Goal: Transaction & Acquisition: Purchase product/service

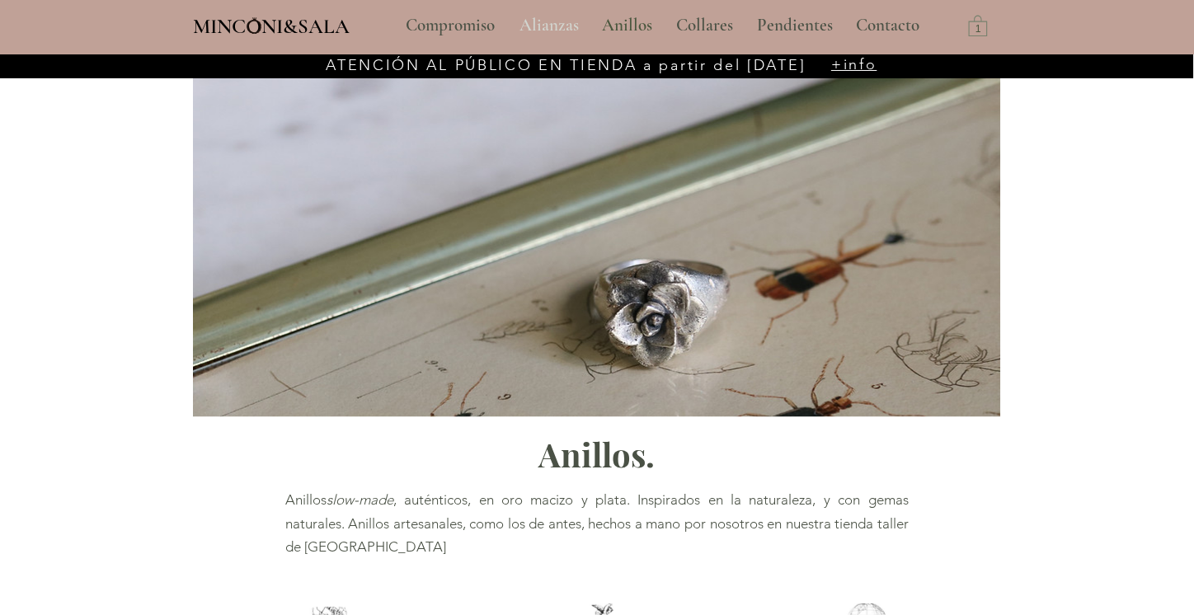
click at [534, 18] on p "Alianzas" at bounding box center [549, 25] width 76 height 41
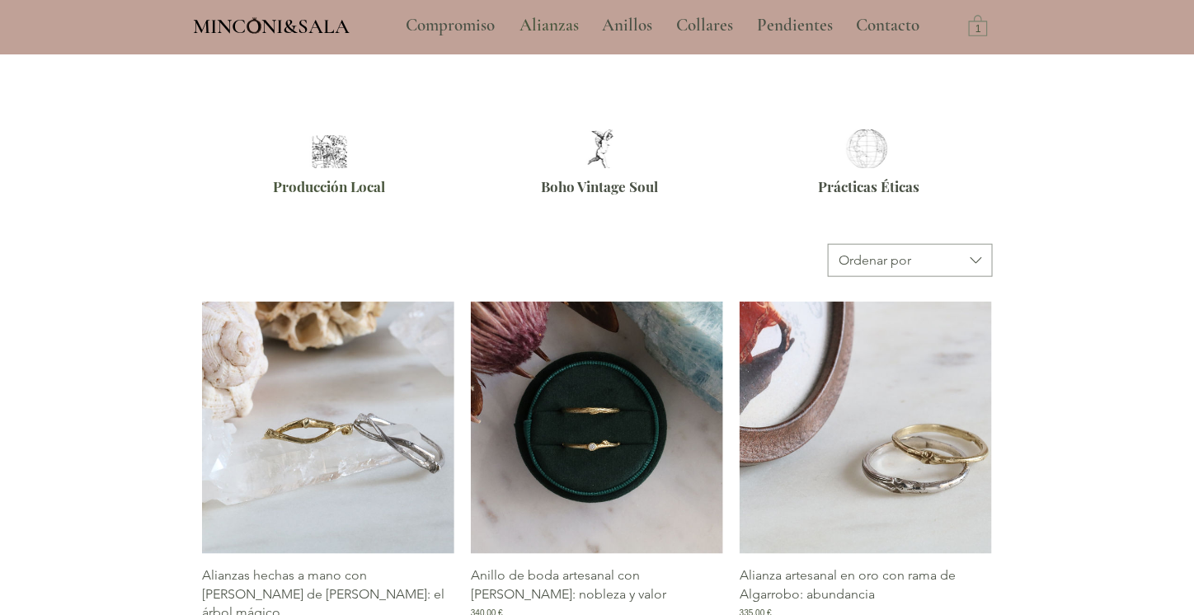
scroll to position [577, 0]
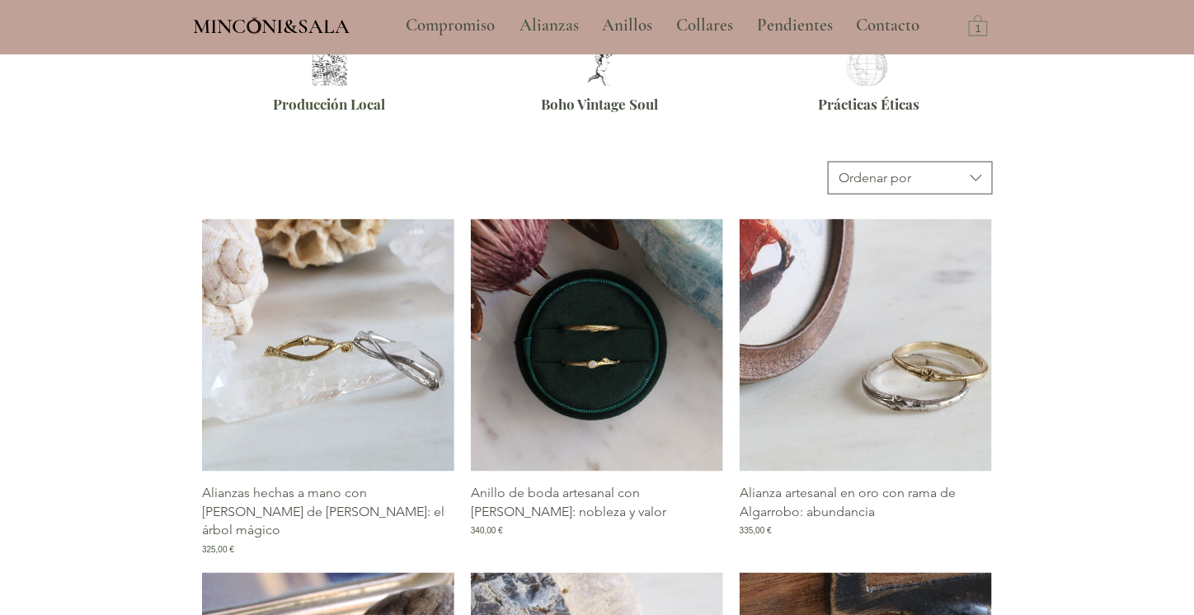
click at [945, 176] on span "Ordenar por" at bounding box center [900, 178] width 124 height 18
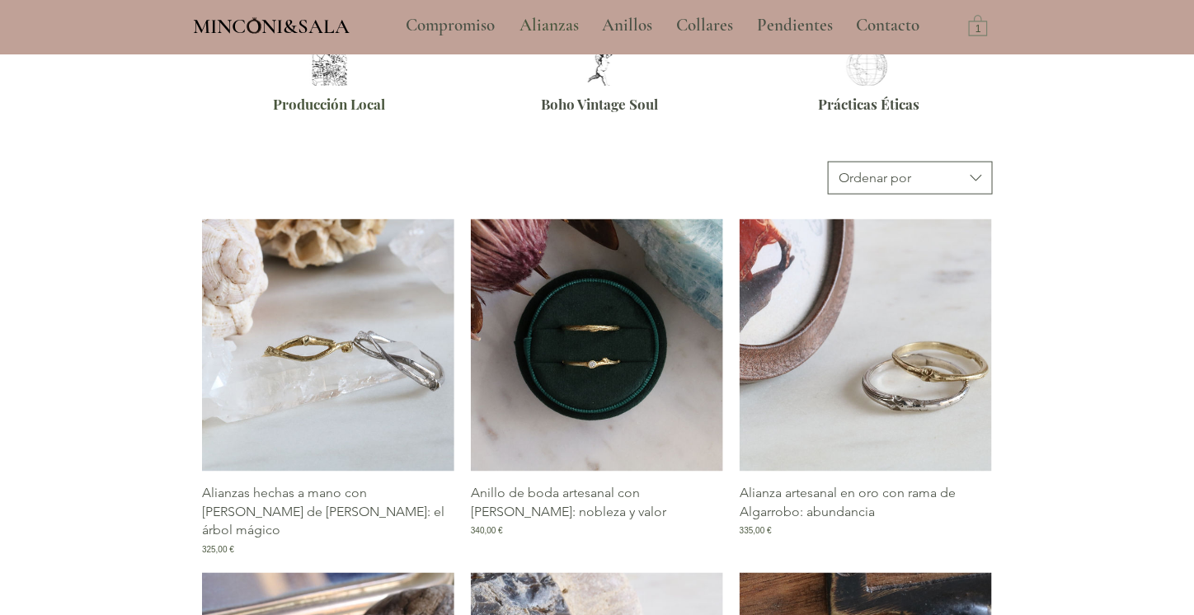
click at [958, 188] on button "Ordenar por" at bounding box center [910, 178] width 165 height 33
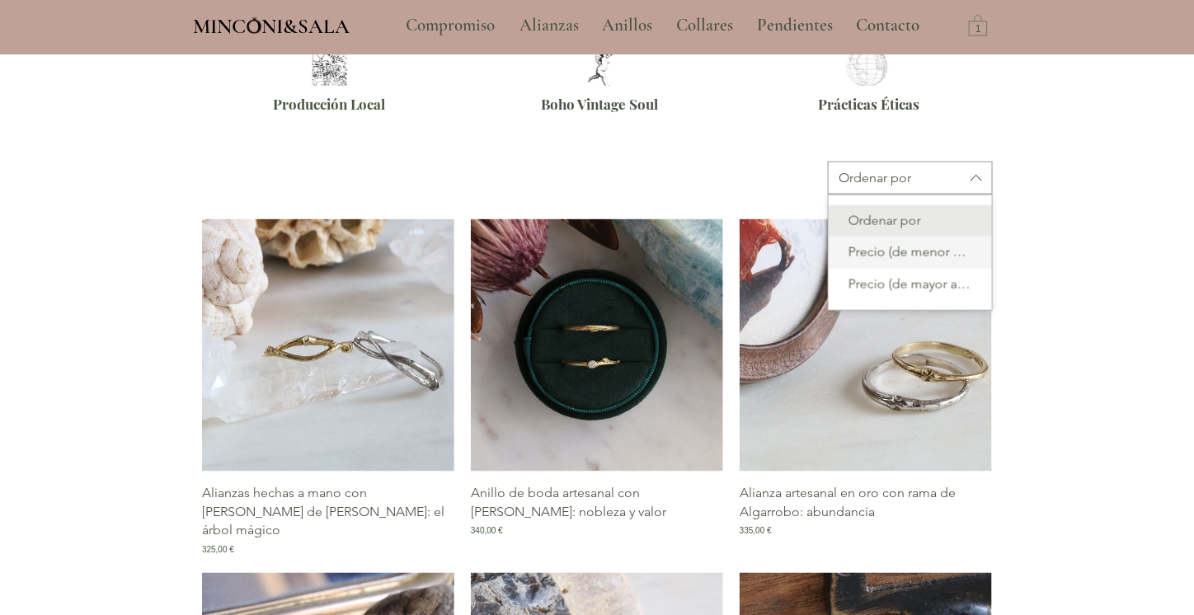
click at [955, 251] on span "Precio (de menor a mayor)" at bounding box center [909, 253] width 143 height 18
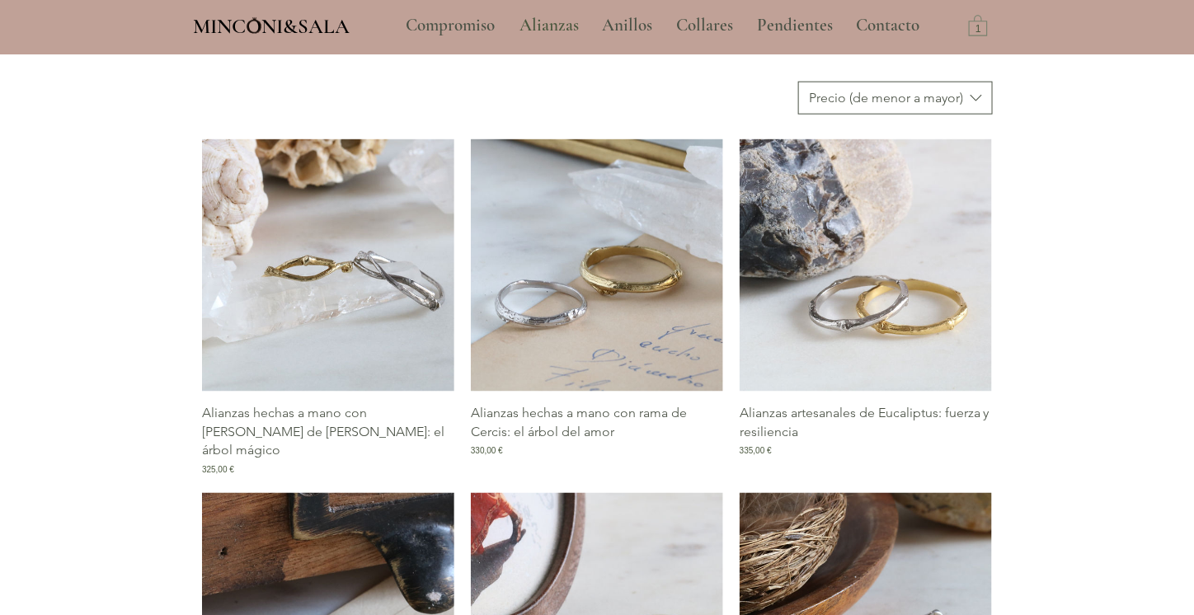
scroll to position [659, 0]
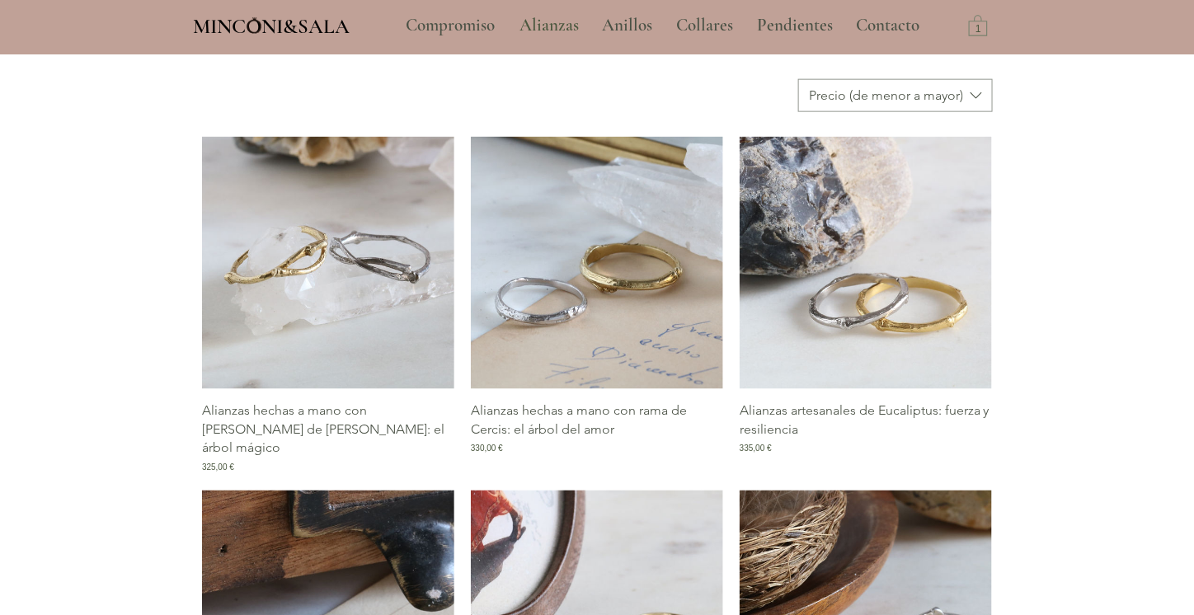
click at [378, 279] on img "Galería de Alianzas hechas a mano con rama de Celtis: el árbol mágico" at bounding box center [328, 263] width 252 height 252
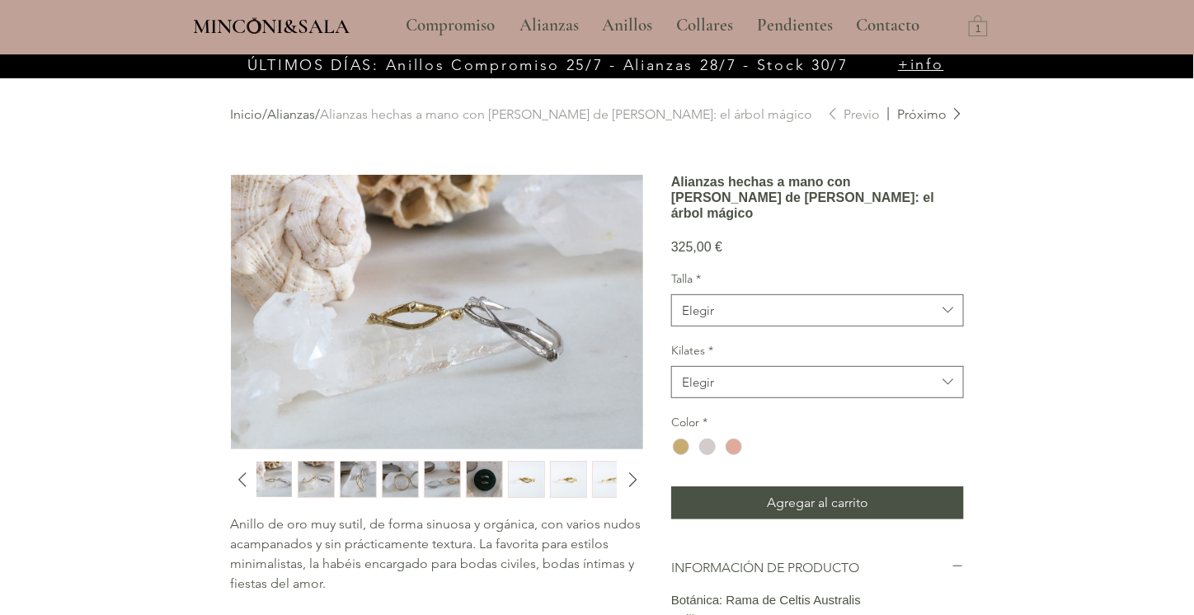
click at [312, 481] on img "2 / 15" at bounding box center [315, 480] width 35 height 36
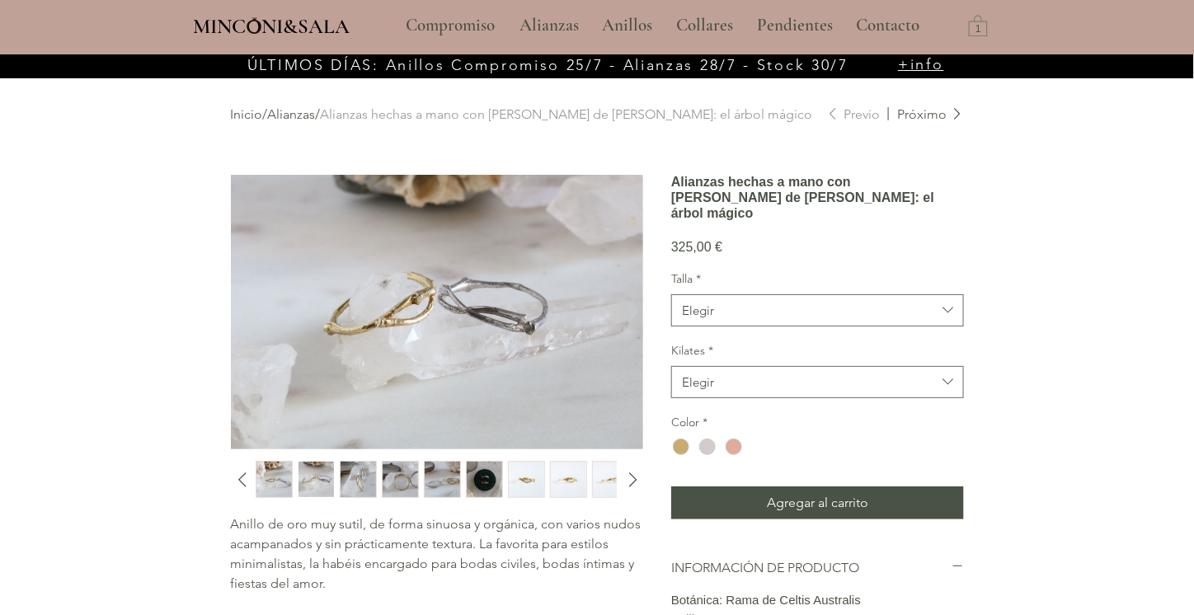
click at [364, 482] on img "3 / 15" at bounding box center [357, 480] width 35 height 36
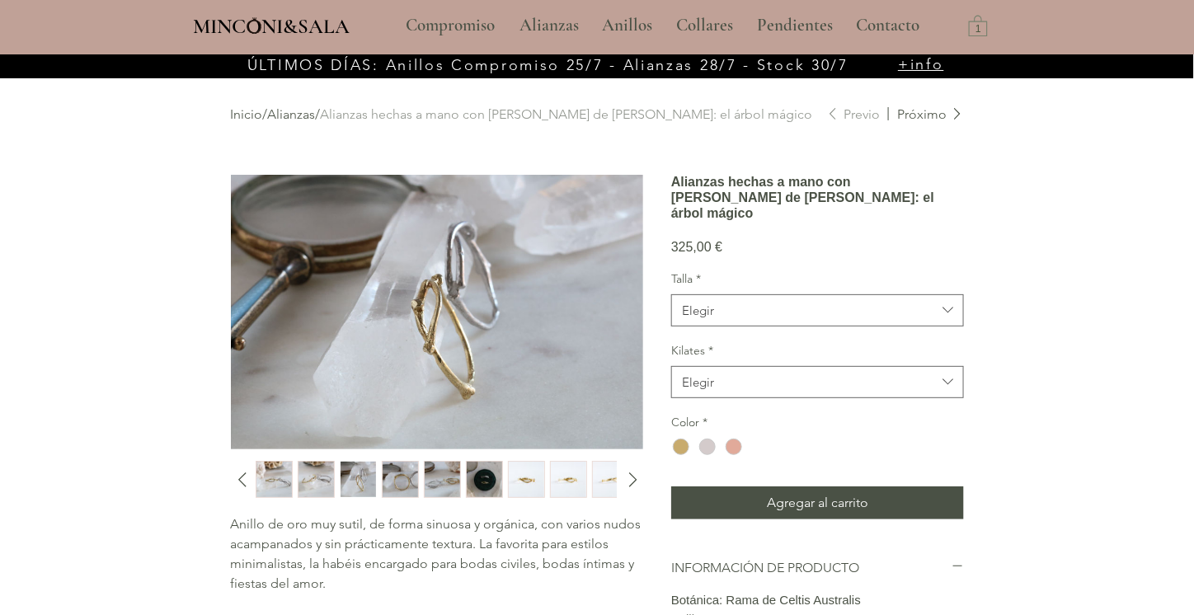
click at [413, 481] on img "4 / 15" at bounding box center [399, 480] width 35 height 36
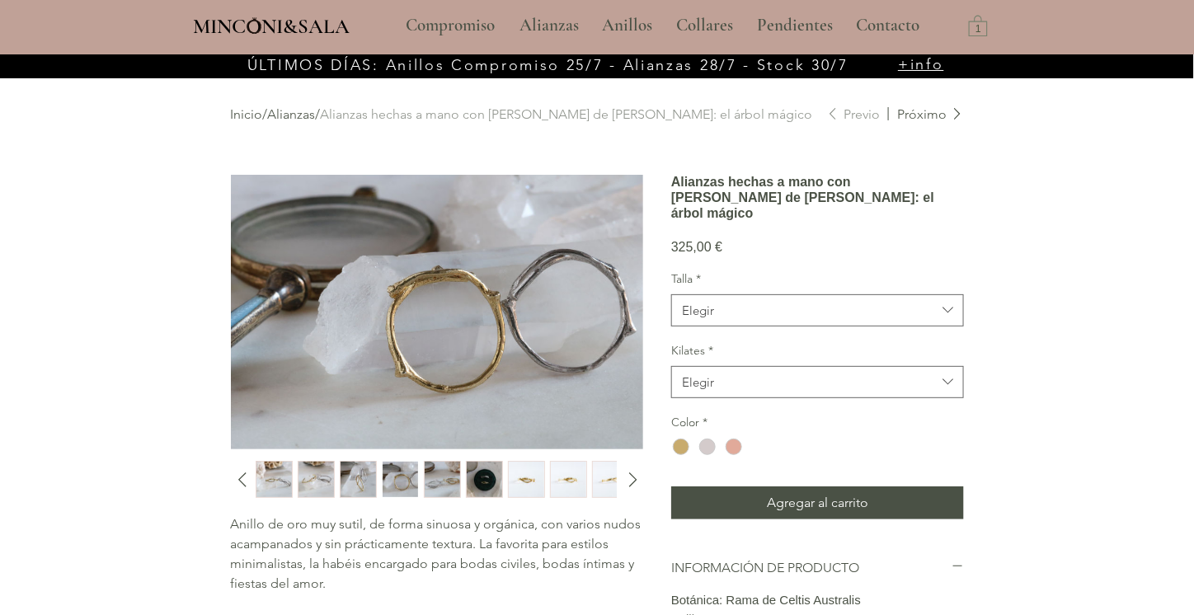
click at [432, 475] on img "5 / 15" at bounding box center [442, 480] width 35 height 36
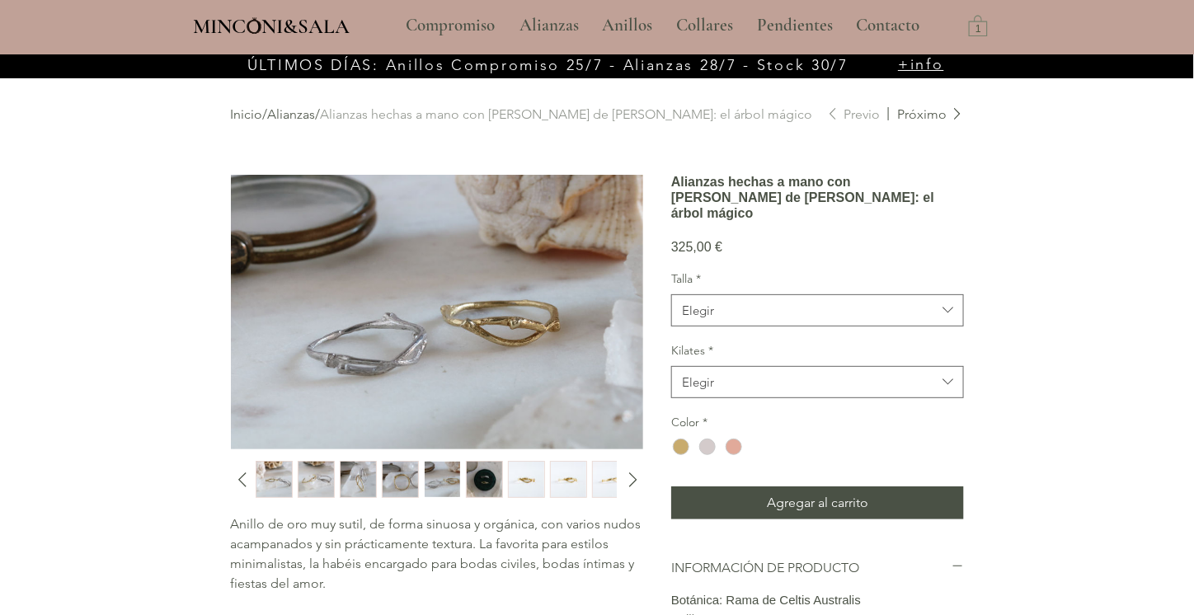
click at [482, 480] on img "6 / 15" at bounding box center [484, 480] width 35 height 36
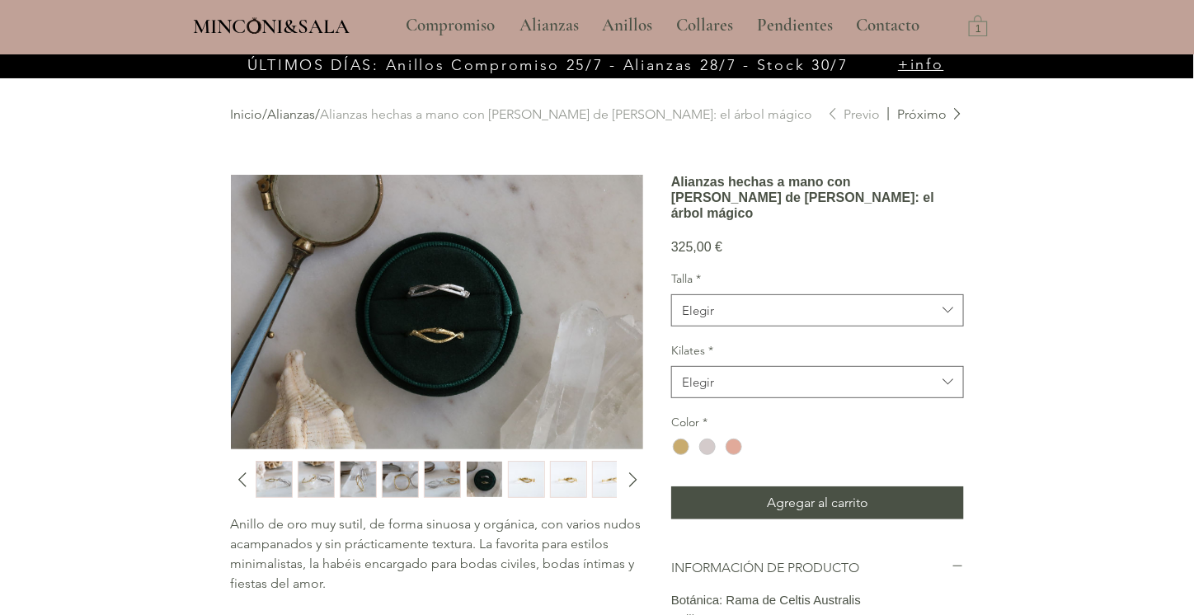
click at [518, 476] on img "7 / 15" at bounding box center [526, 480] width 35 height 36
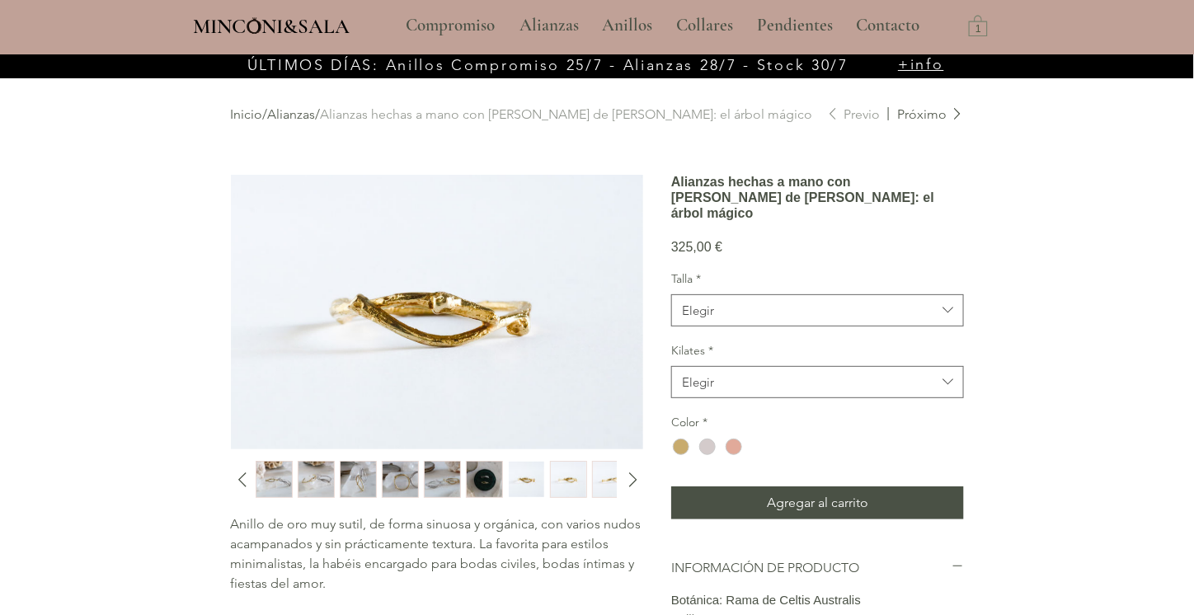
click at [579, 475] on img "8 / 15" at bounding box center [568, 480] width 35 height 36
click at [605, 477] on img "9 / 15" at bounding box center [610, 480] width 35 height 36
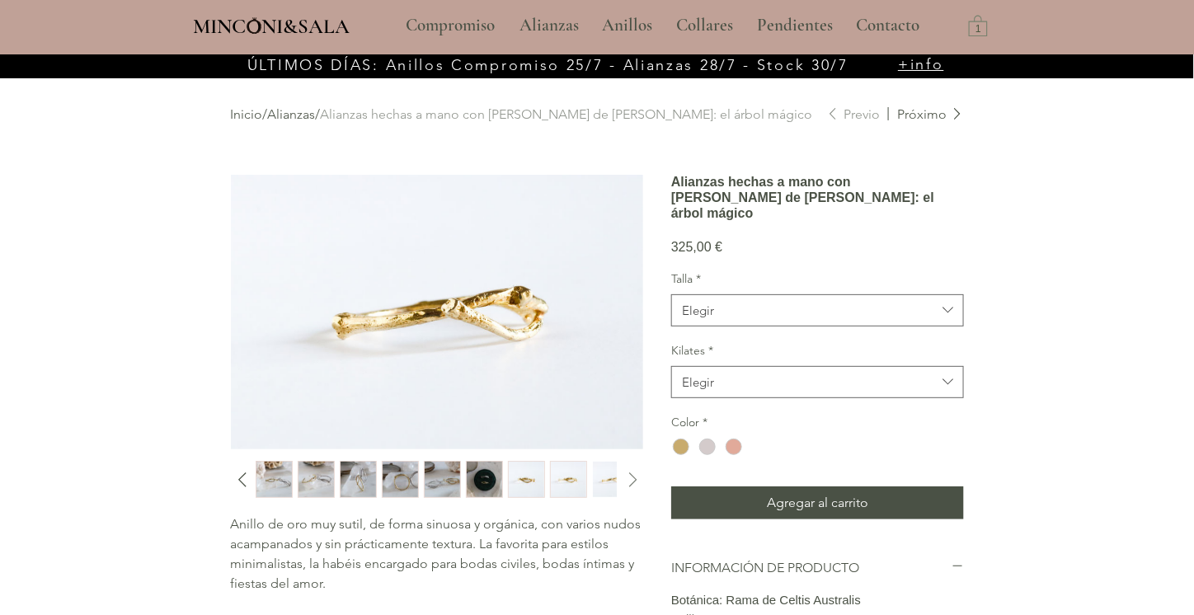
click at [634, 477] on icon "Diapositiva siguiente" at bounding box center [633, 479] width 8 height 15
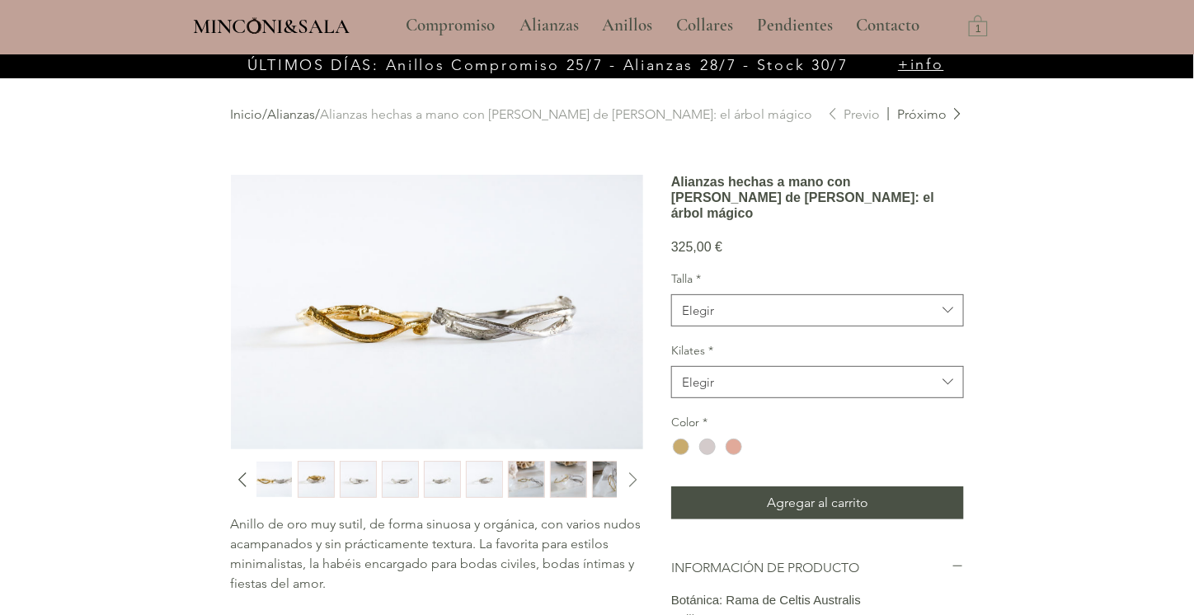
click at [634, 477] on icon "Diapositiva siguiente" at bounding box center [633, 479] width 8 height 15
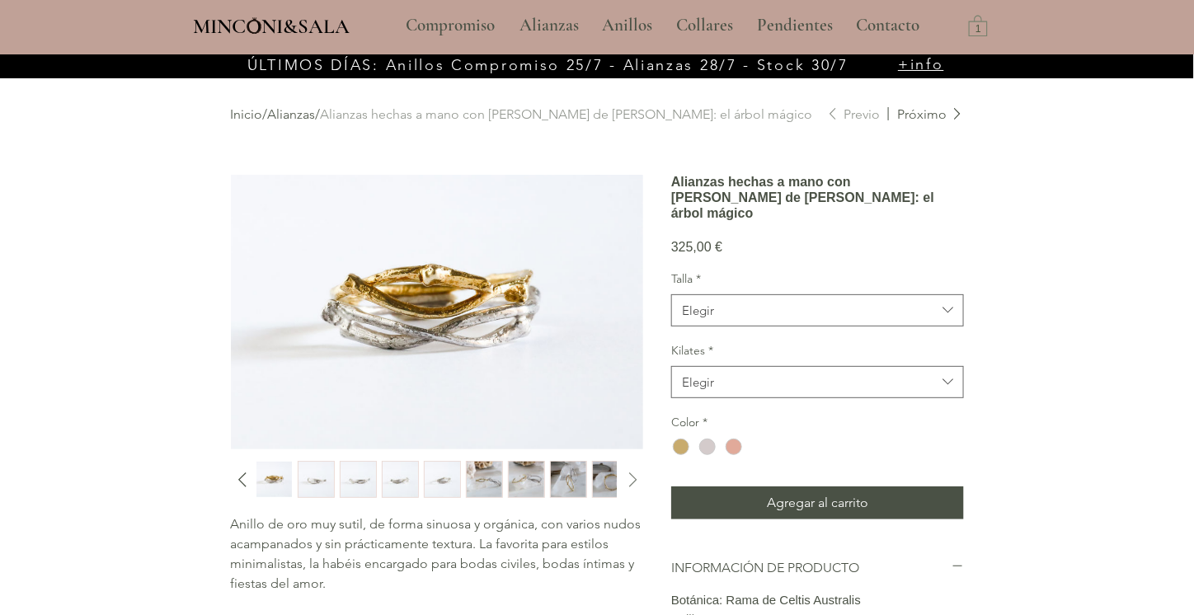
click at [634, 477] on icon "Diapositiva siguiente" at bounding box center [633, 479] width 8 height 15
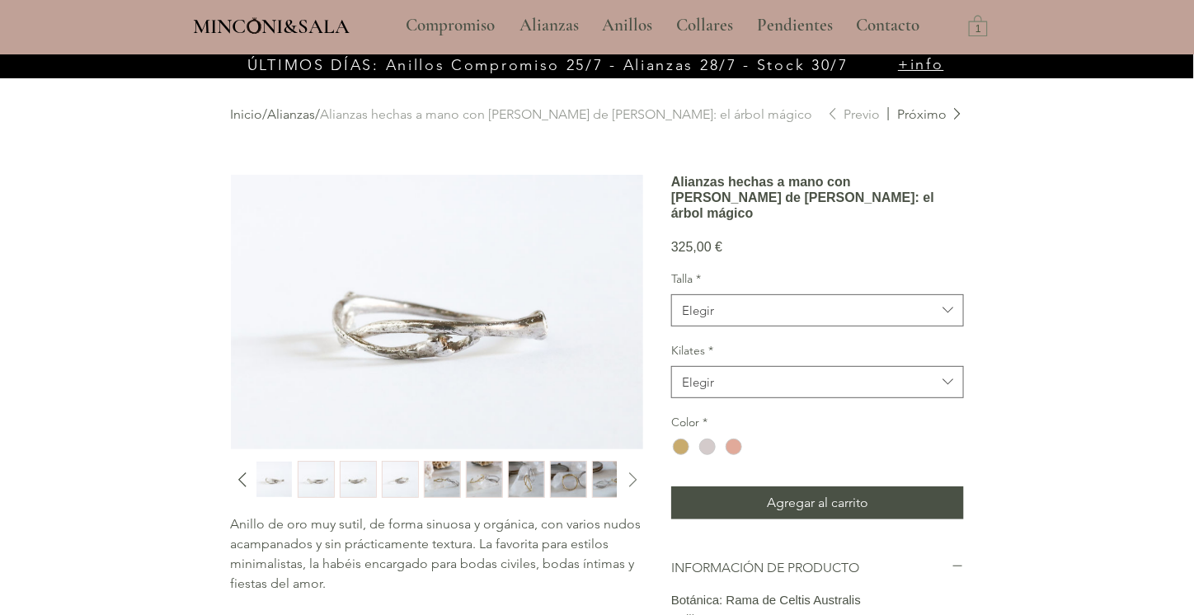
click at [634, 477] on icon "Diapositiva siguiente" at bounding box center [633, 479] width 8 height 15
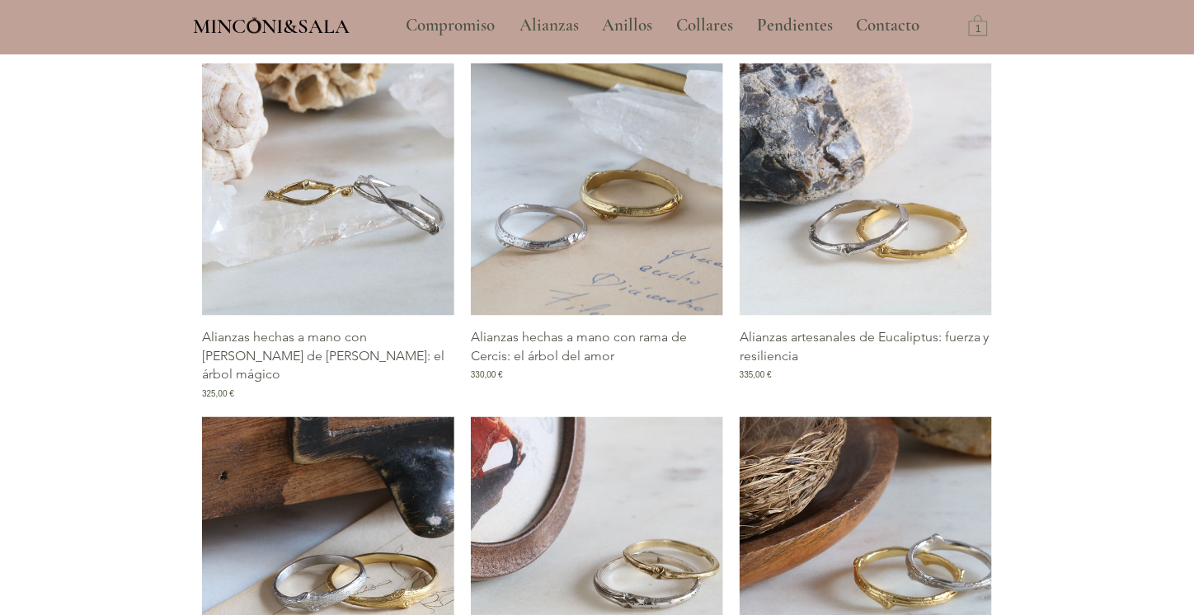
scroll to position [815, 0]
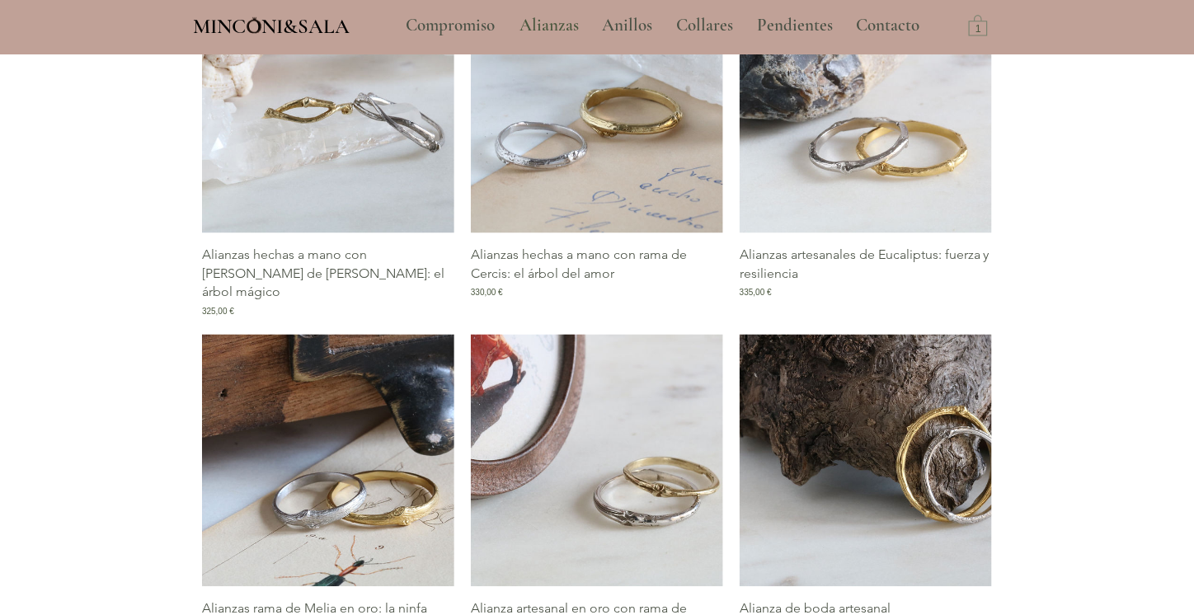
click at [936, 429] on img "Galería de Alianza de boda artesanal de Roble: lealtad y perseverancia" at bounding box center [865, 461] width 252 height 252
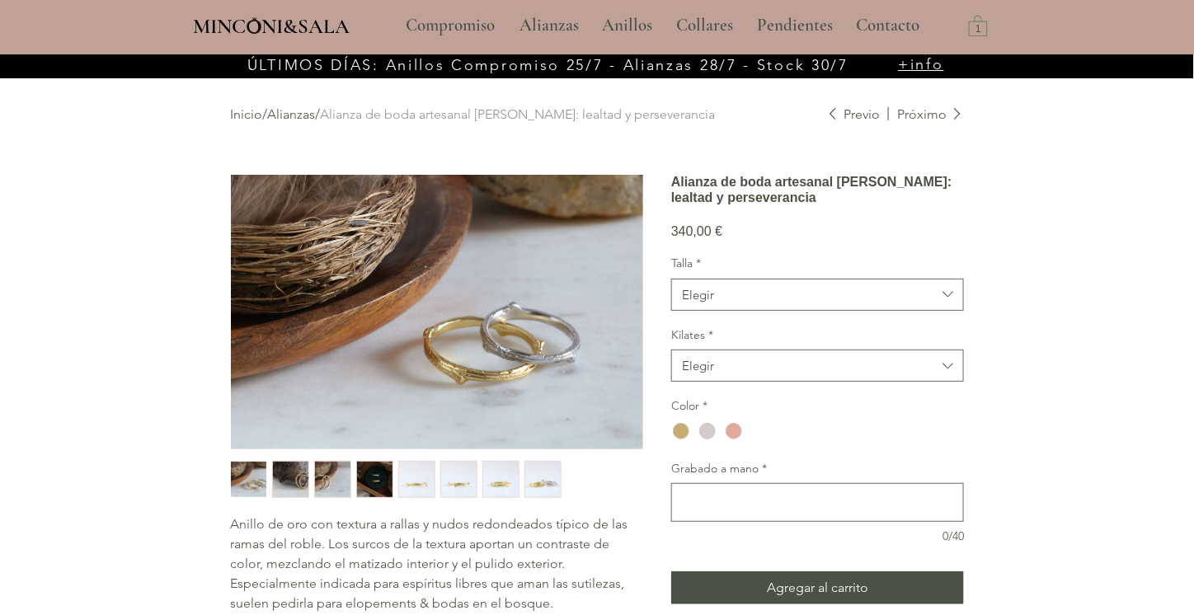
click at [293, 481] on img "2 / 8" at bounding box center [290, 480] width 35 height 36
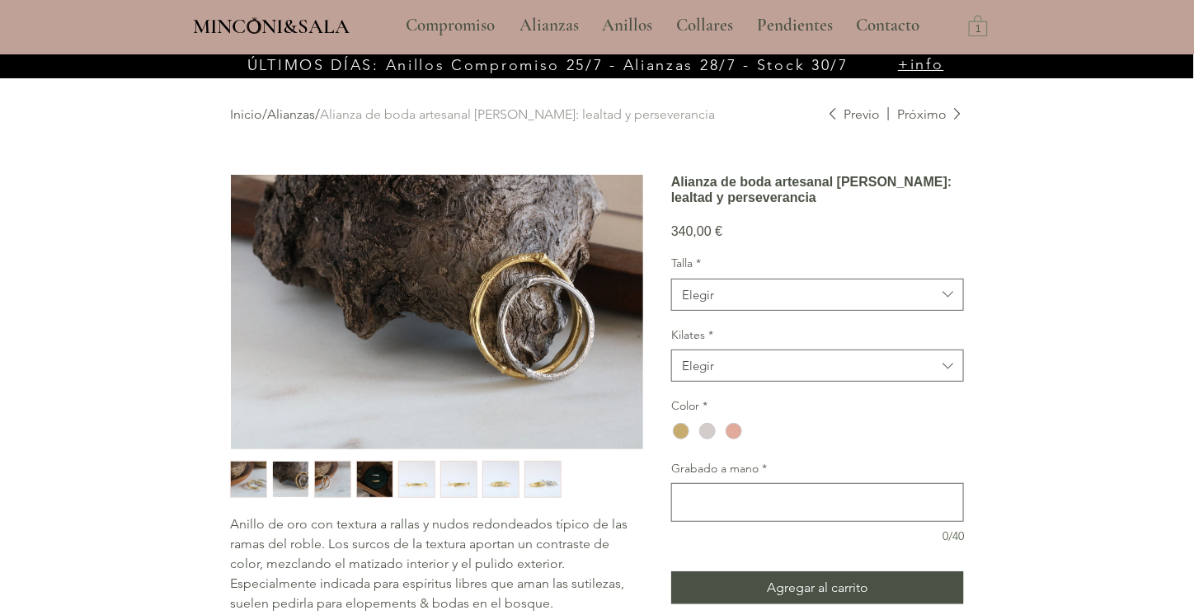
click at [329, 479] on img "3 / 8" at bounding box center [332, 480] width 35 height 36
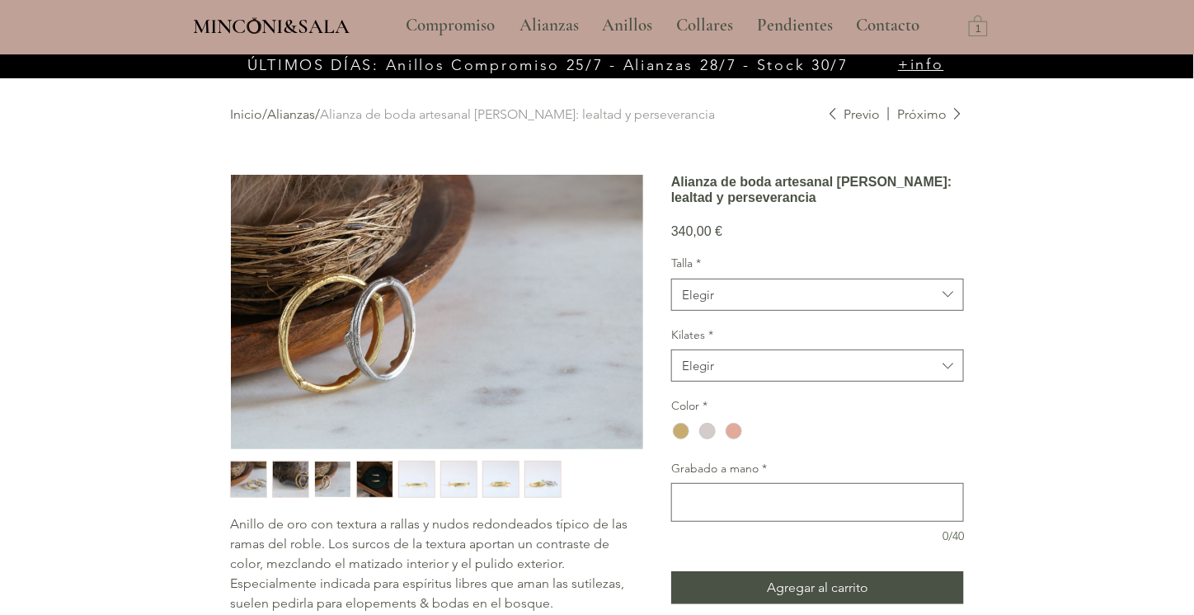
click at [364, 474] on img "4 / 8" at bounding box center [374, 480] width 35 height 36
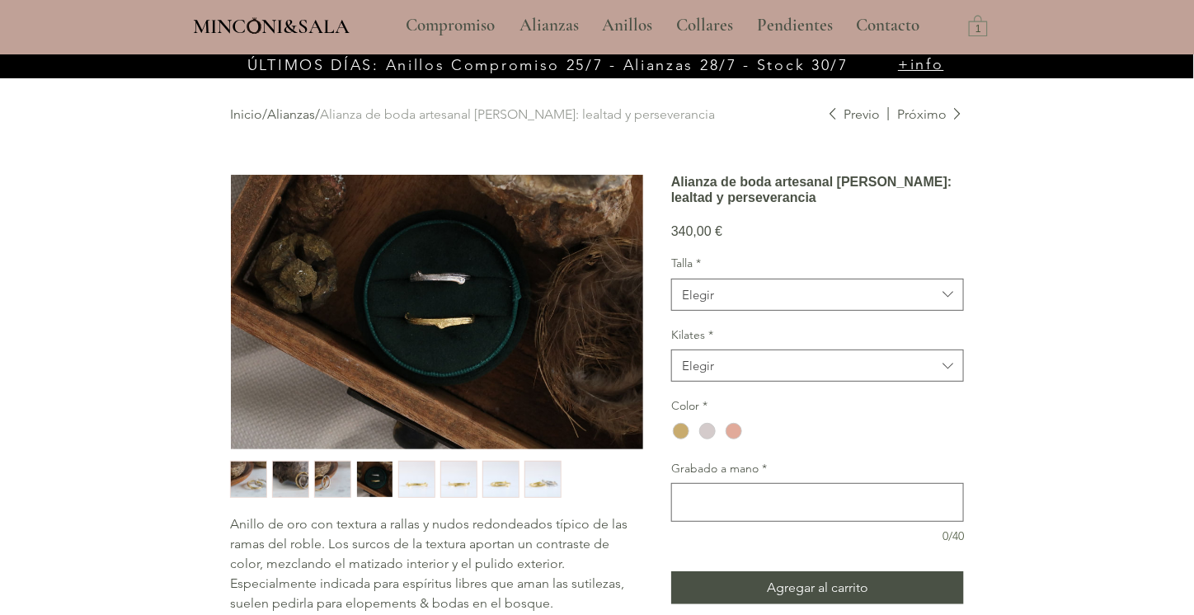
click at [420, 466] on img "5 / 8" at bounding box center [416, 480] width 35 height 36
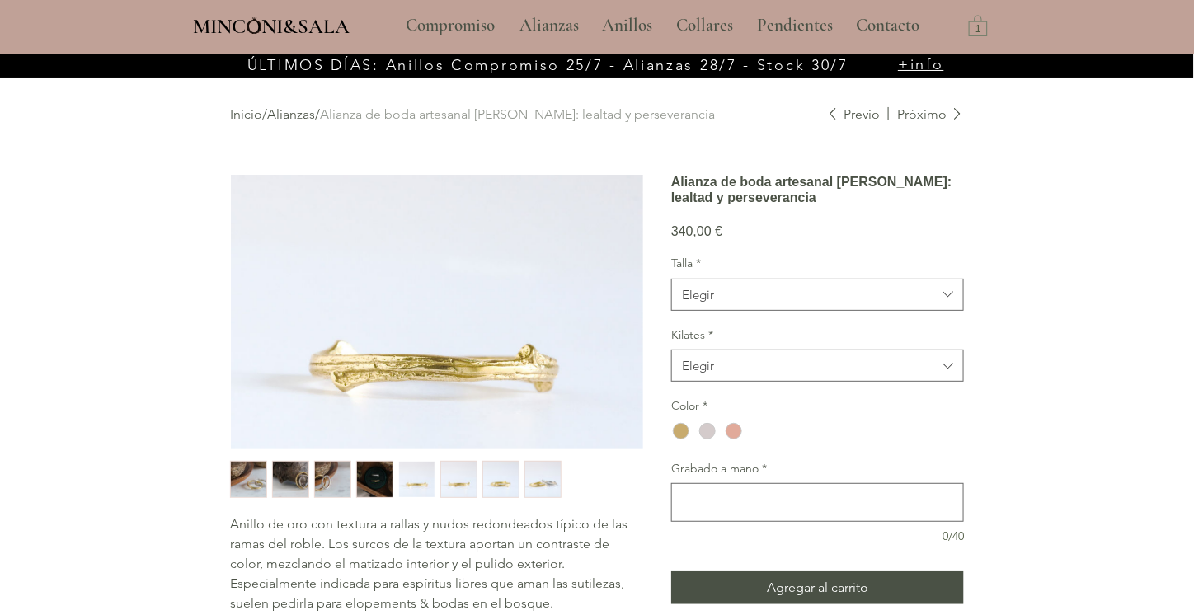
click at [458, 474] on img "6 / 8" at bounding box center [458, 480] width 35 height 36
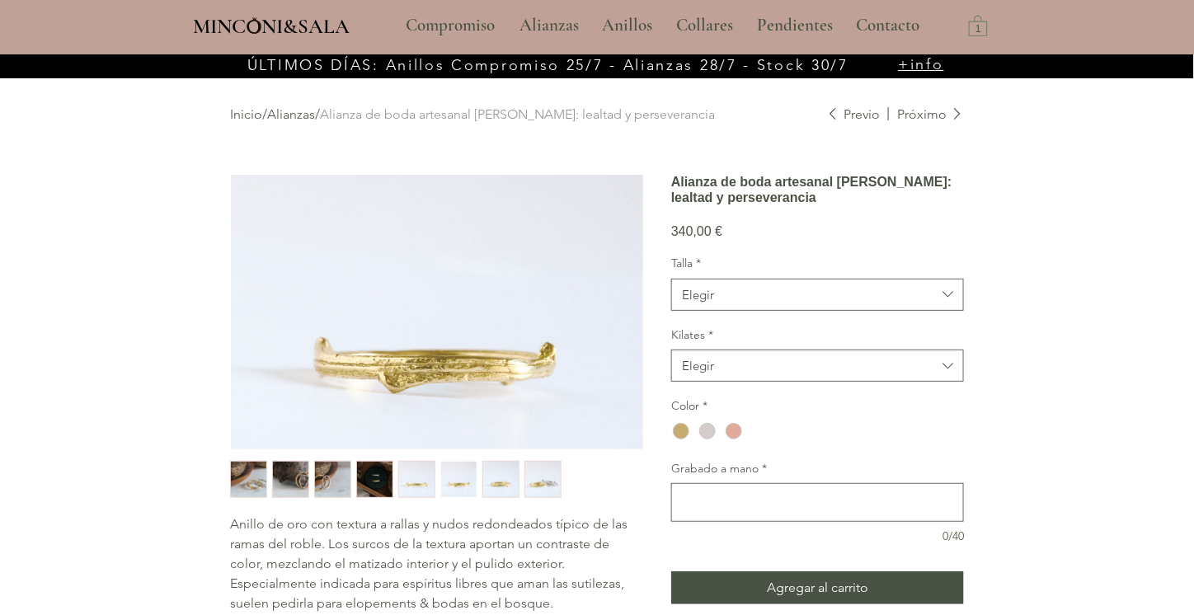
click at [499, 486] on img "7 / 8" at bounding box center [500, 480] width 35 height 36
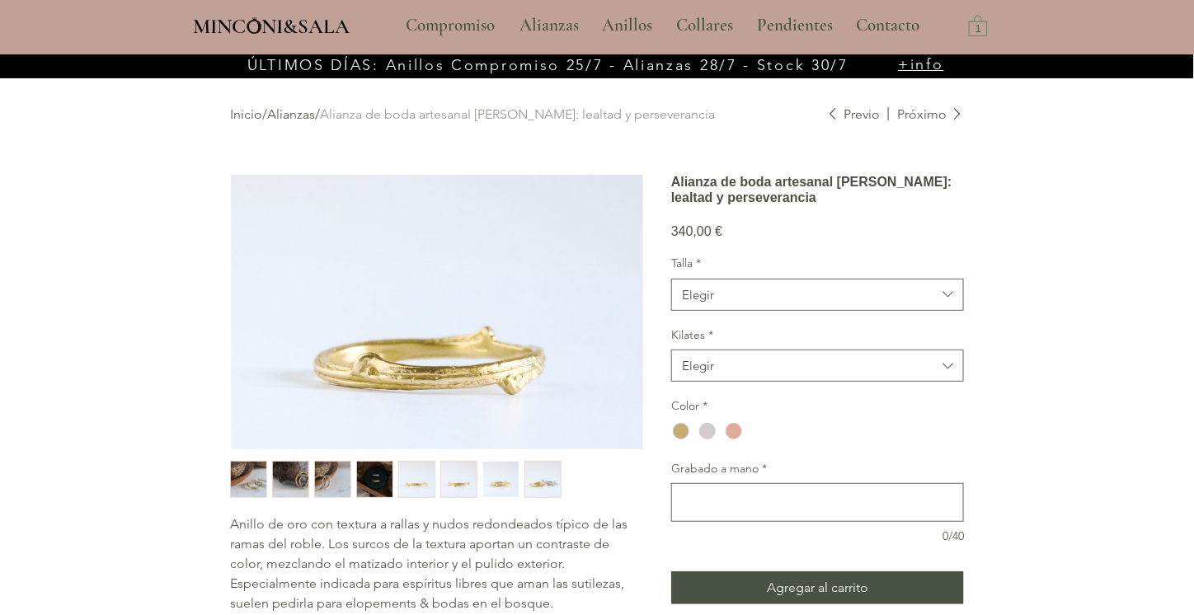
click at [537, 482] on img "8 / 8" at bounding box center [542, 480] width 35 height 36
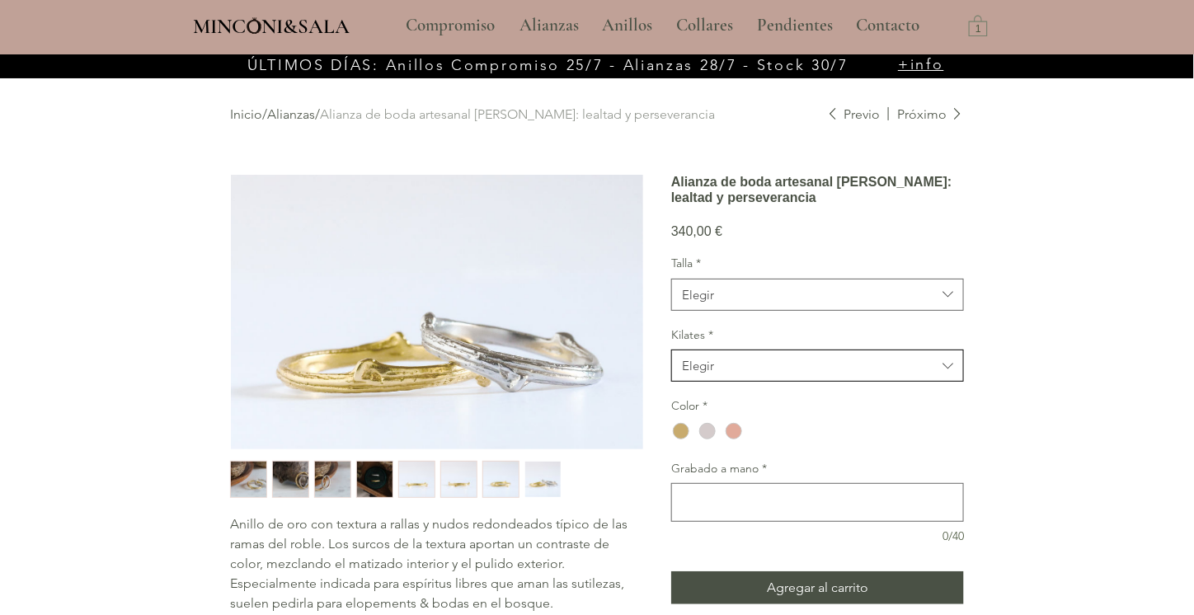
click at [814, 374] on span "Elegir" at bounding box center [809, 365] width 254 height 17
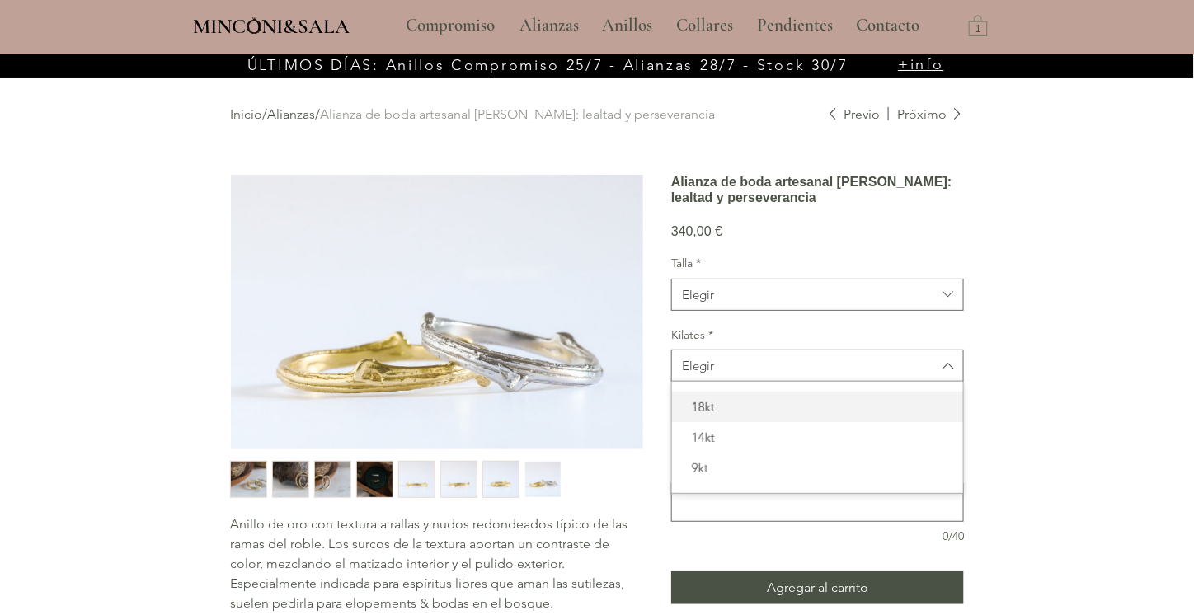
click at [786, 421] on div "18kt" at bounding box center [817, 407] width 291 height 30
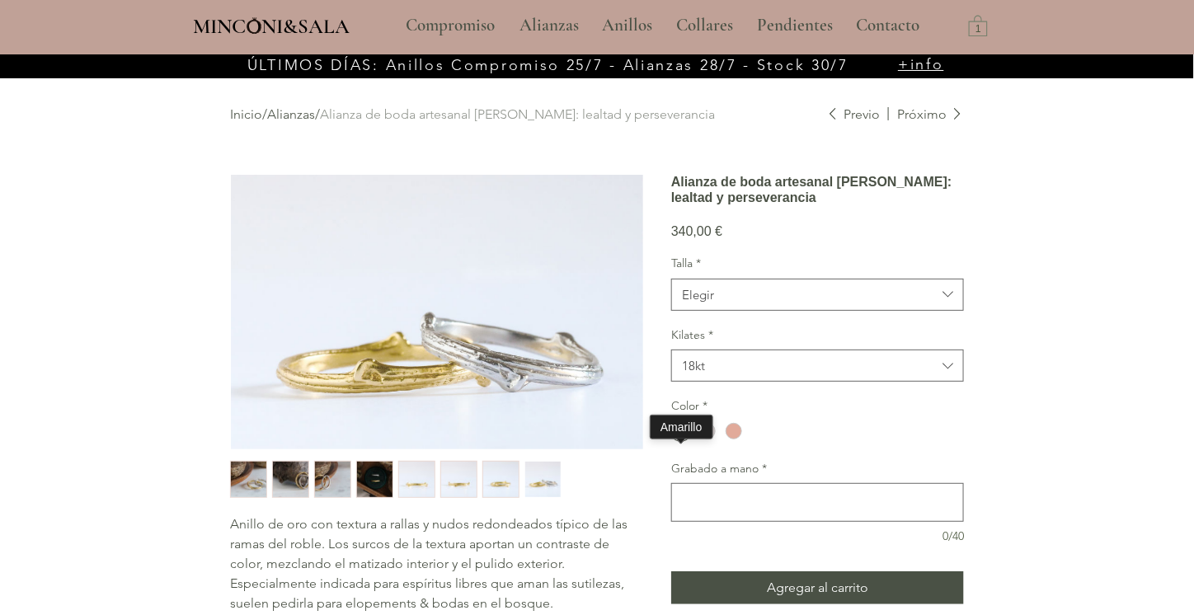
click at [680, 439] on div "main content" at bounding box center [681, 431] width 16 height 16
click at [834, 514] on textarea "Grabado a mano *" at bounding box center [817, 502] width 291 height 24
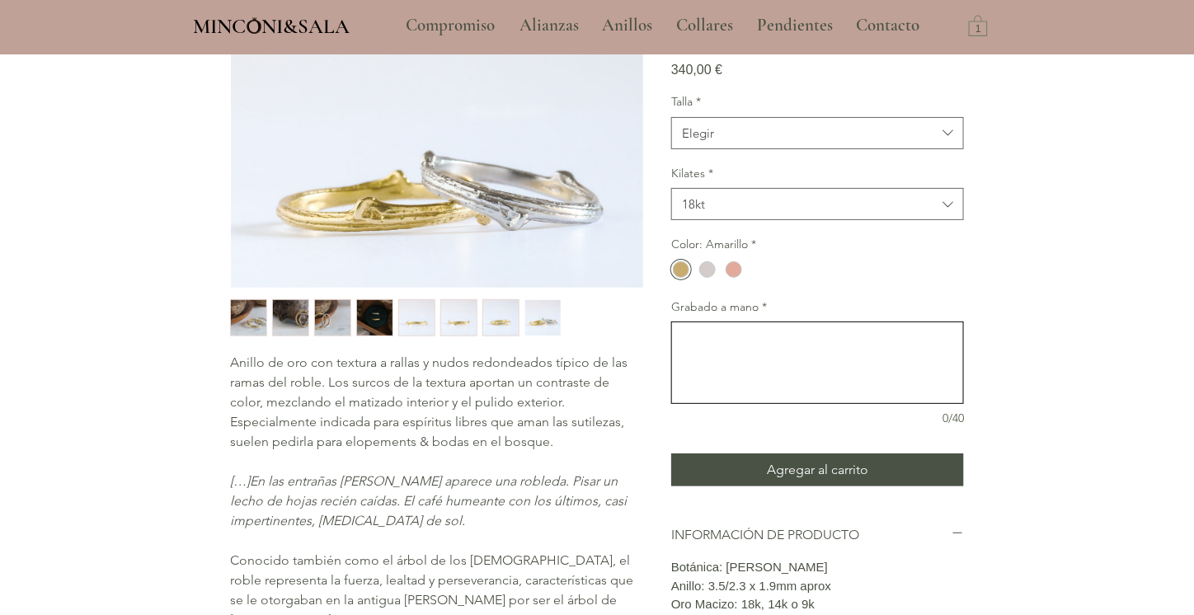
scroll to position [165, 0]
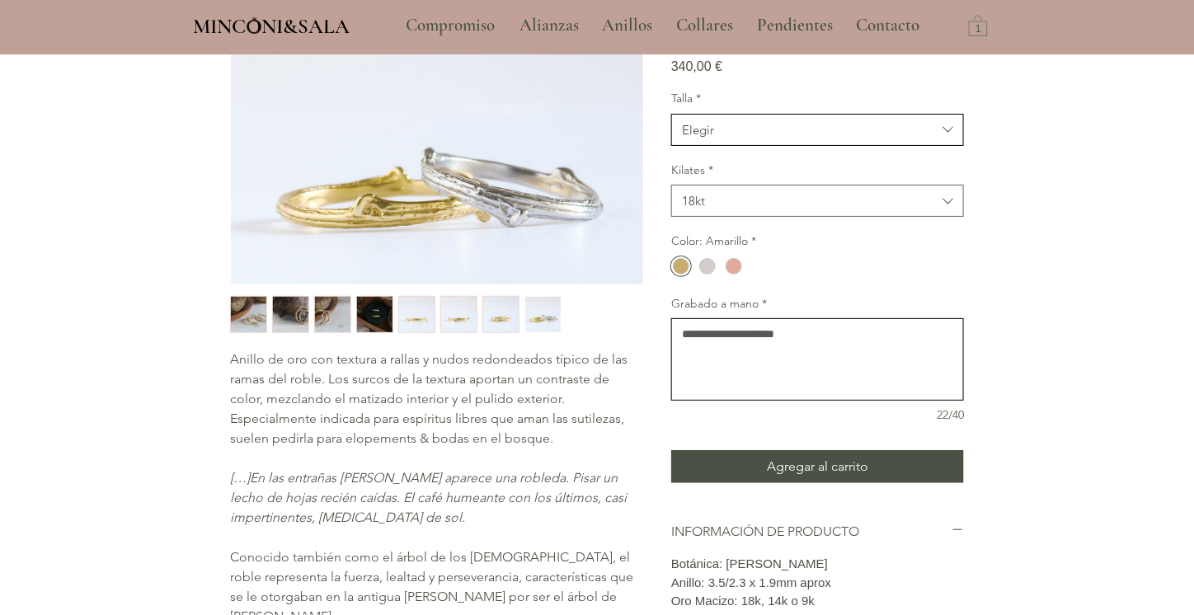
type textarea "**********"
click at [932, 138] on span "Elegir" at bounding box center [809, 129] width 254 height 17
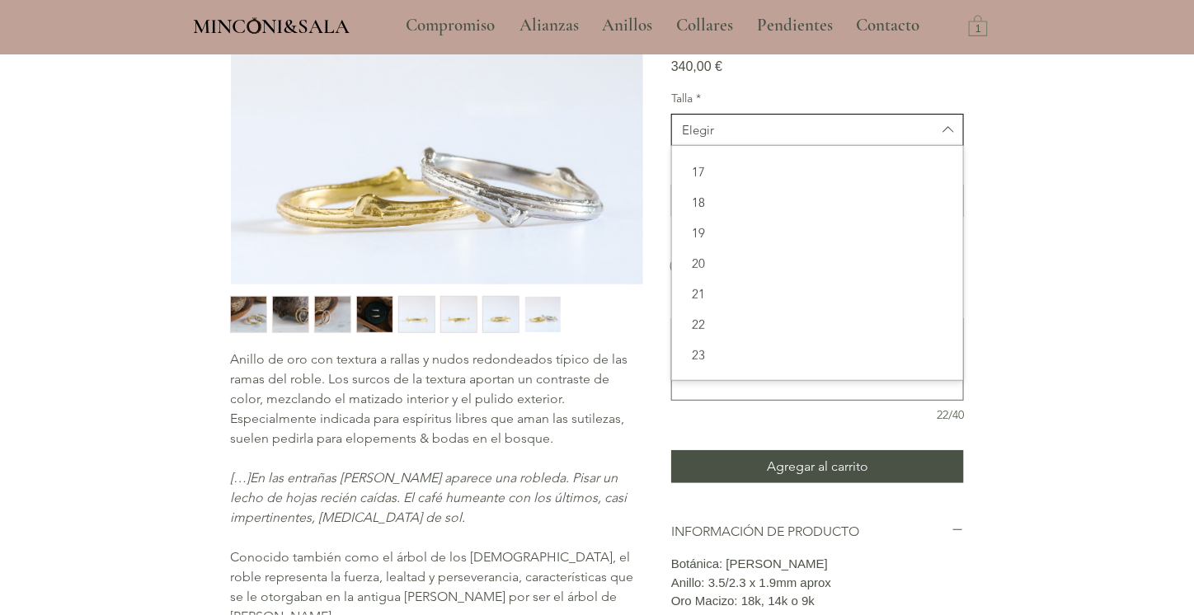
scroll to position [0, 0]
click at [1012, 185] on div "main content" at bounding box center [597, 368] width 1194 height 956
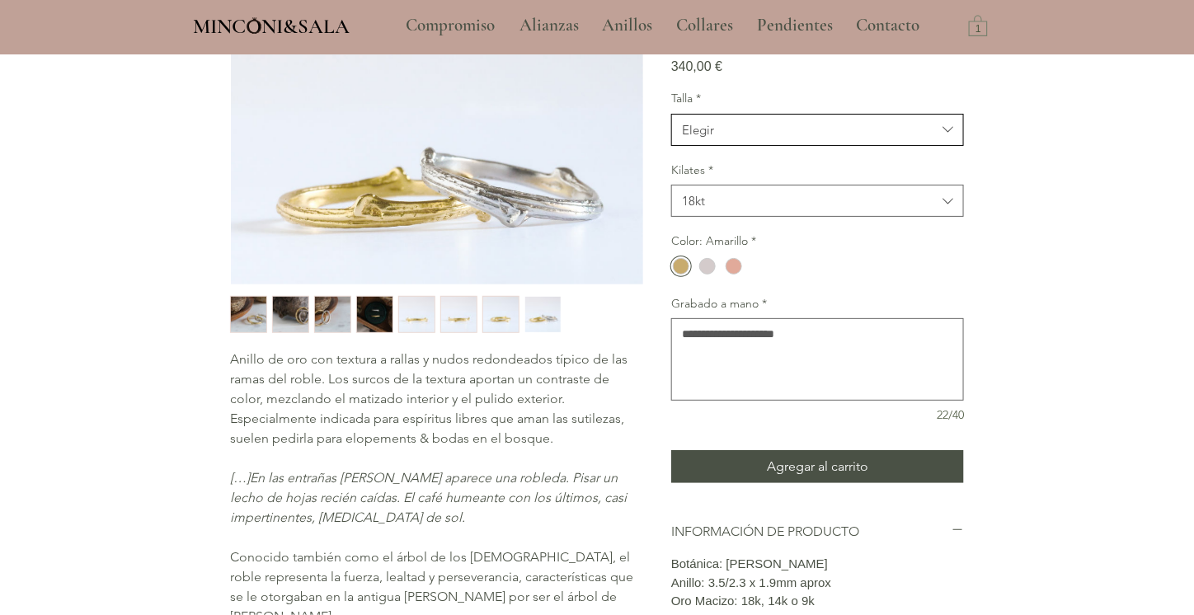
click at [898, 144] on button "Elegir" at bounding box center [817, 130] width 293 height 32
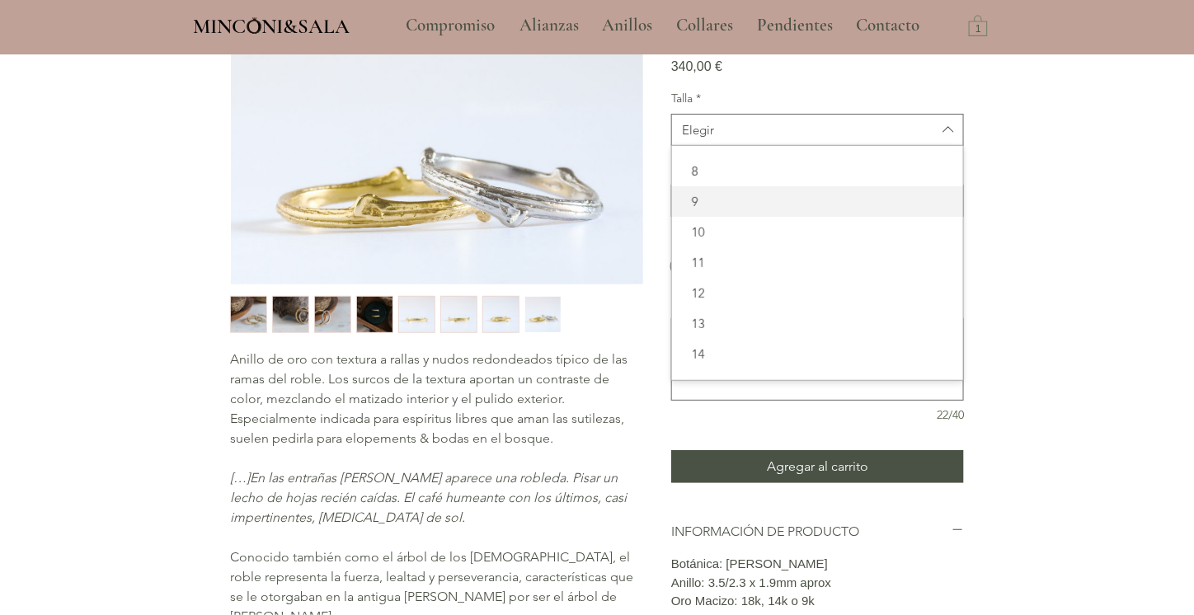
click at [875, 210] on span "9" at bounding box center [817, 201] width 271 height 17
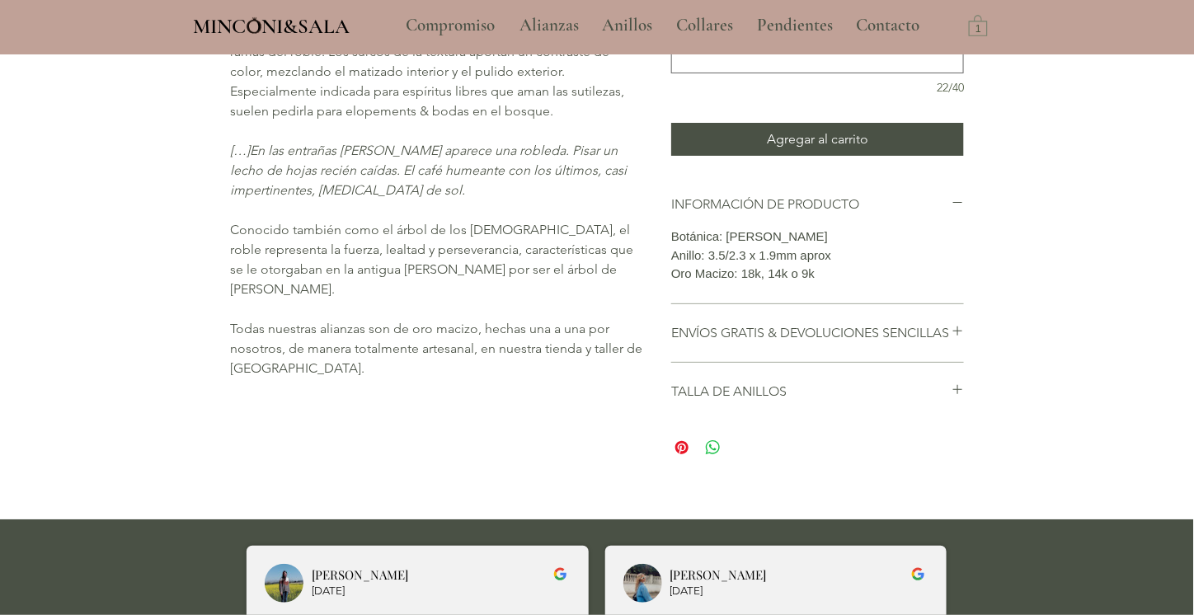
scroll to position [495, 0]
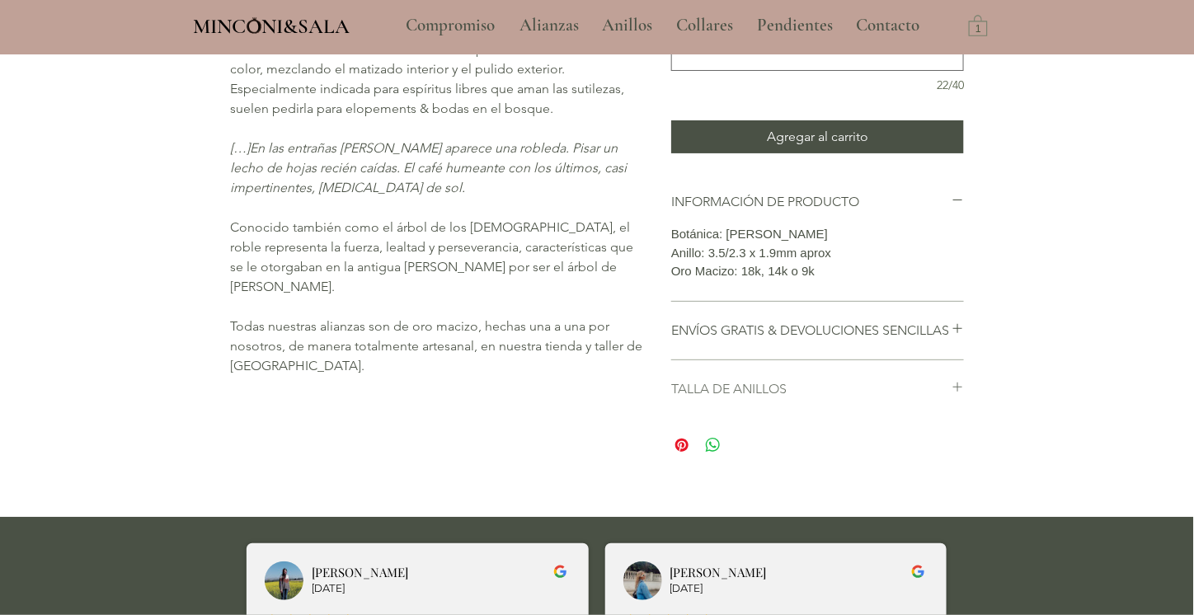
click at [956, 393] on icon "main content" at bounding box center [957, 387] width 12 height 12
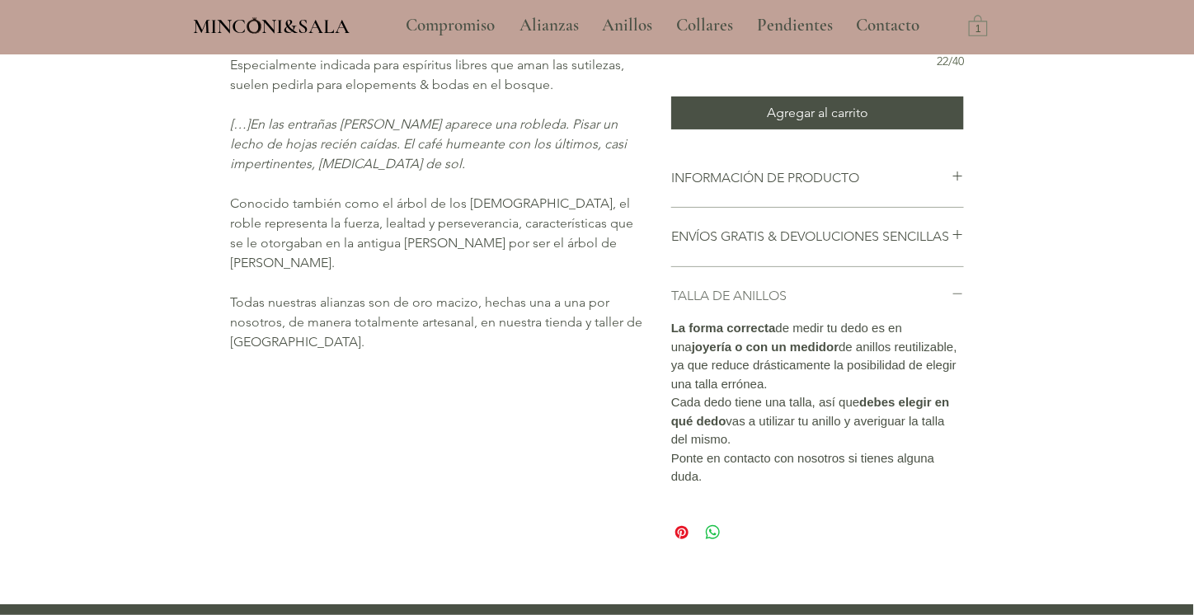
scroll to position [547, 0]
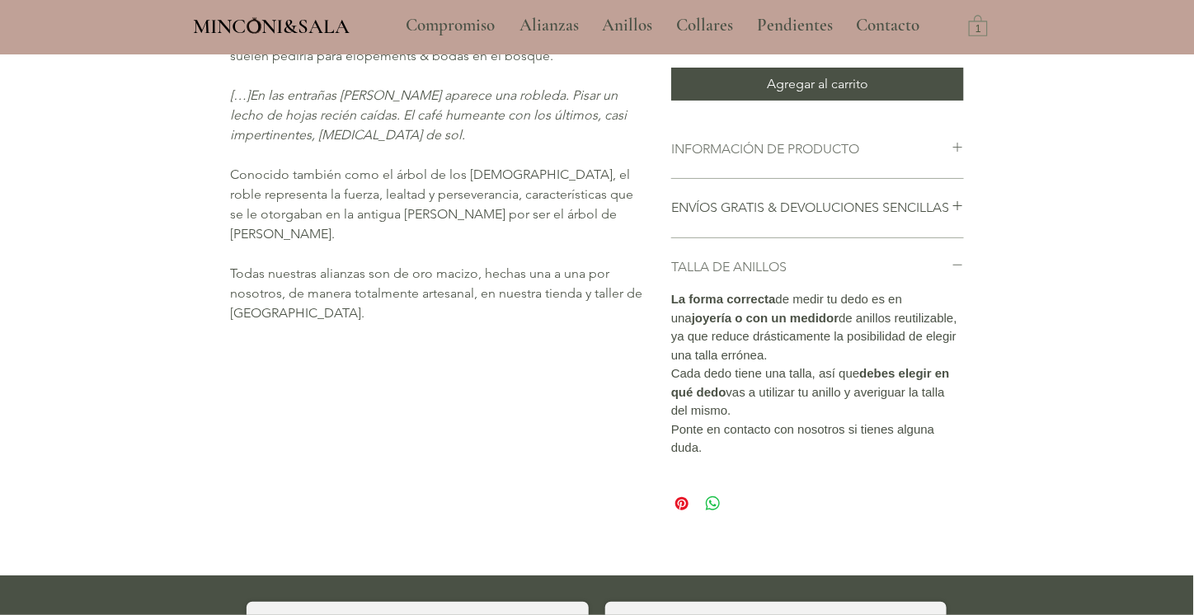
click at [955, 158] on div "main content" at bounding box center [957, 149] width 12 height 18
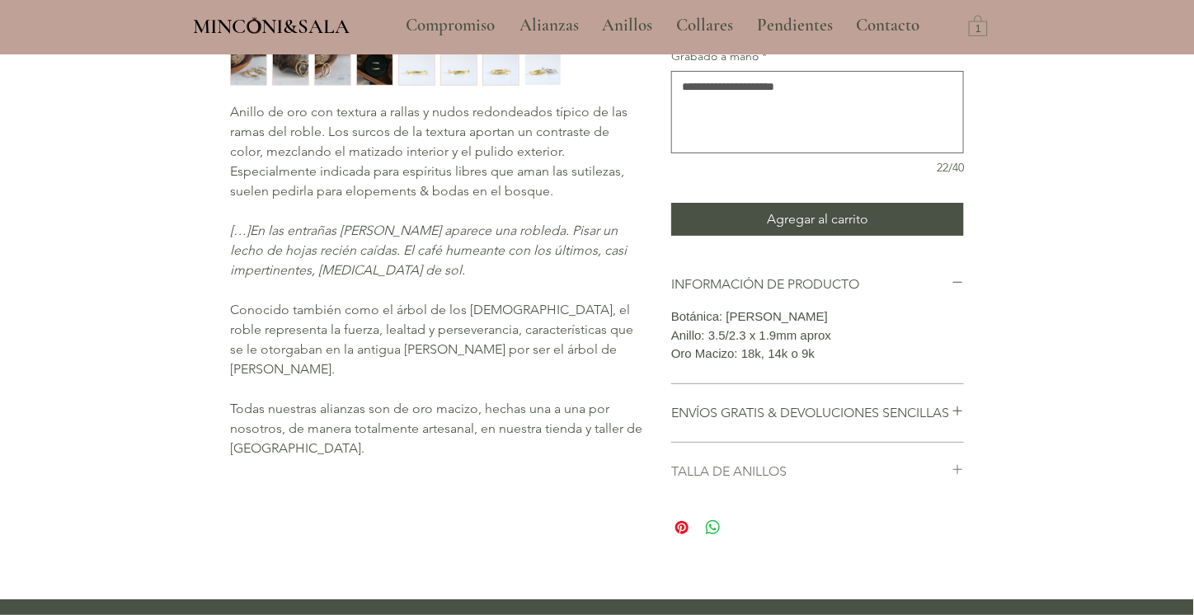
scroll to position [0, 0]
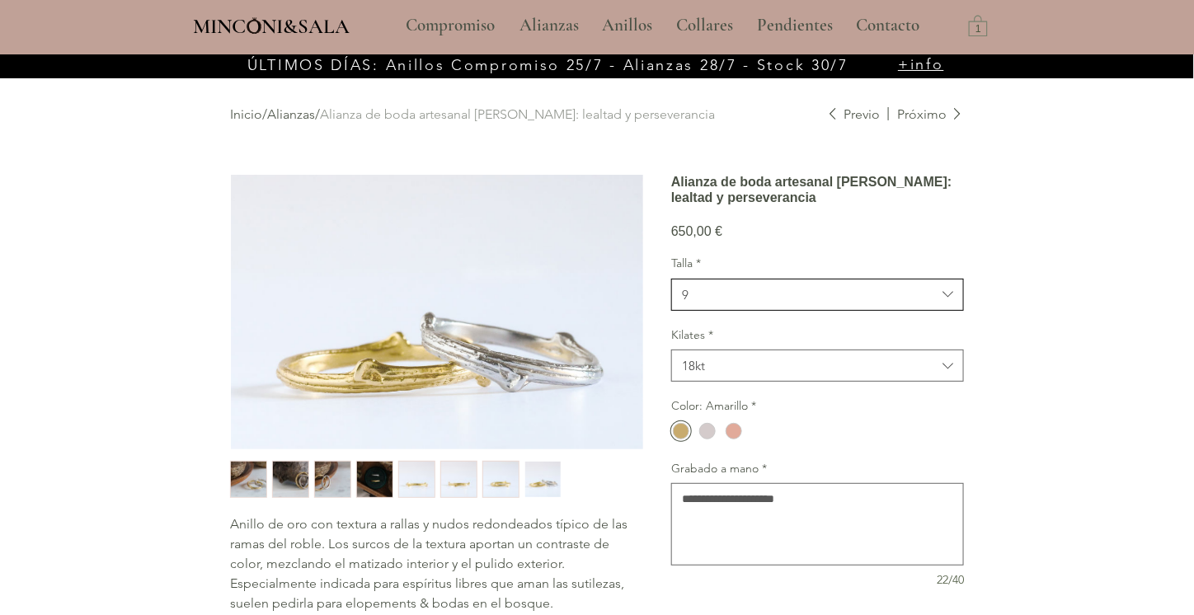
click at [938, 299] on span "Talla" at bounding box center [947, 294] width 22 height 9
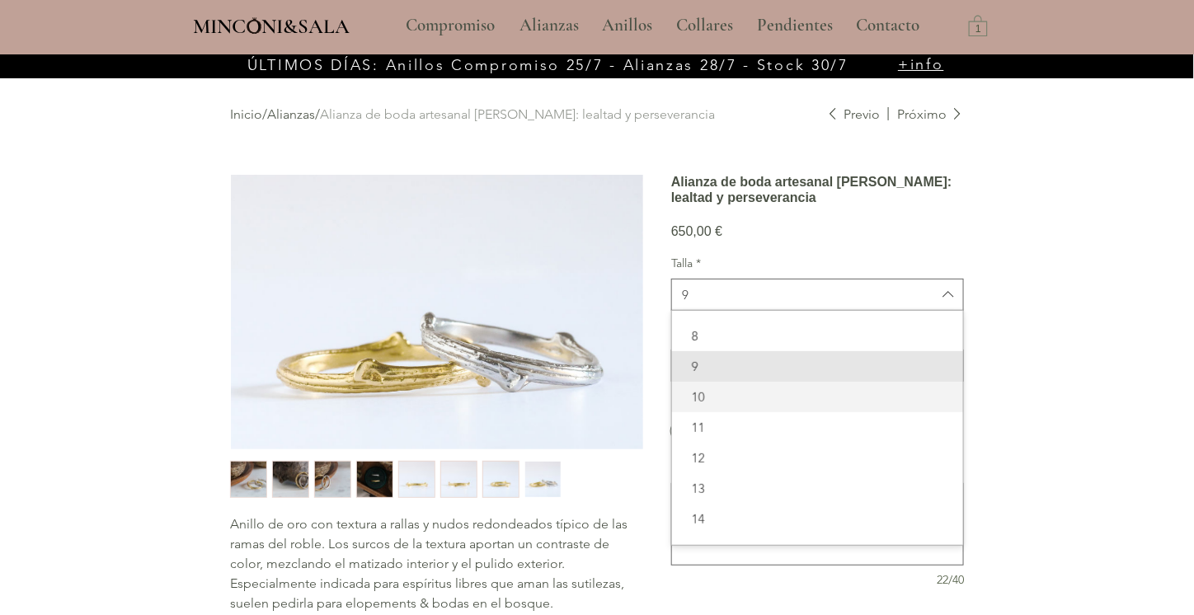
click at [870, 406] on span "10" at bounding box center [817, 396] width 271 height 17
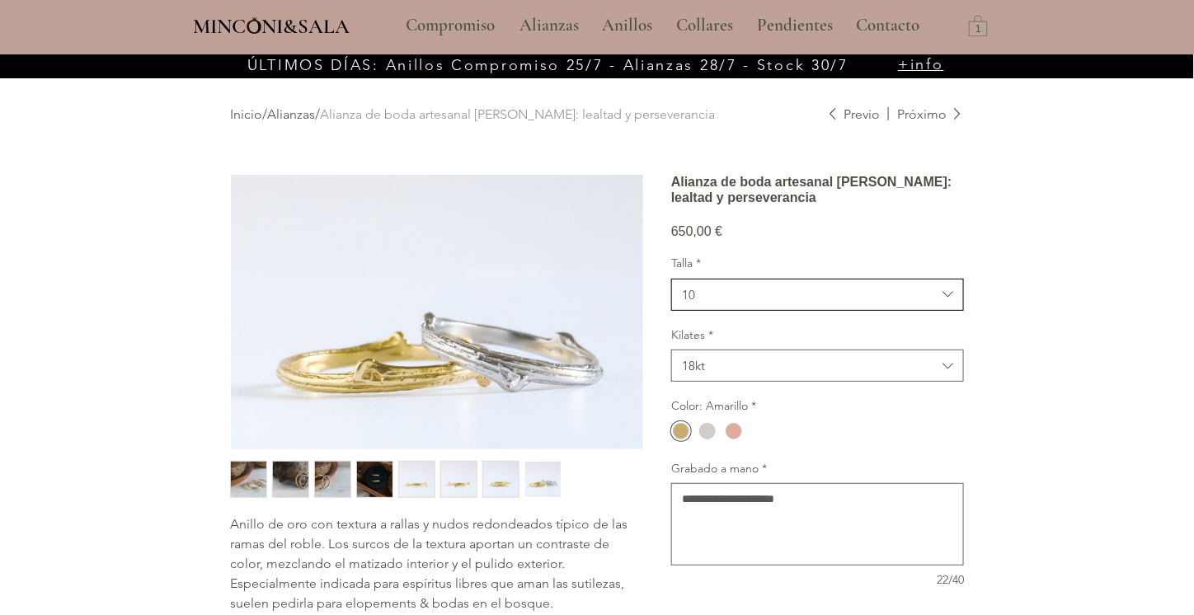
click at [743, 303] on span "10" at bounding box center [809, 294] width 254 height 17
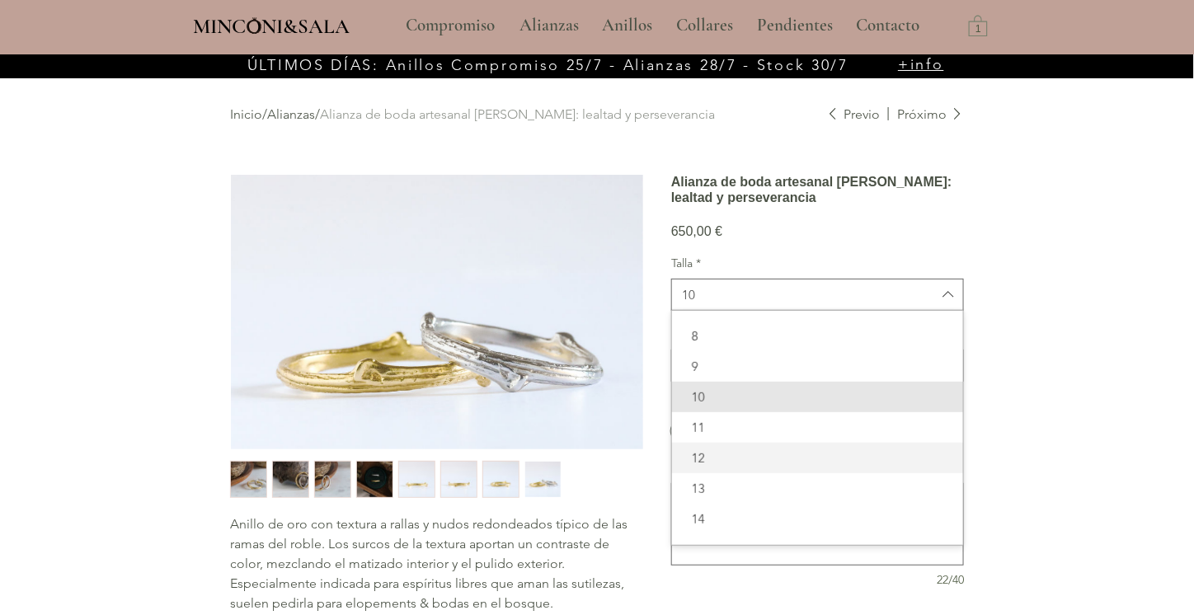
click at [768, 467] on span "12" at bounding box center [817, 457] width 271 height 17
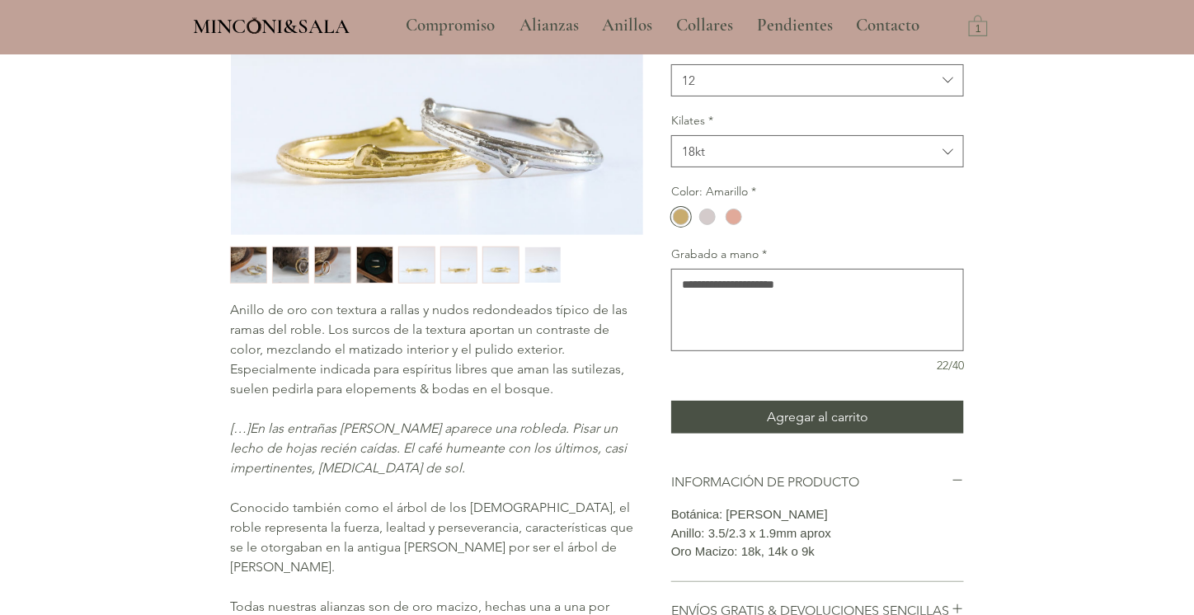
scroll to position [247, 0]
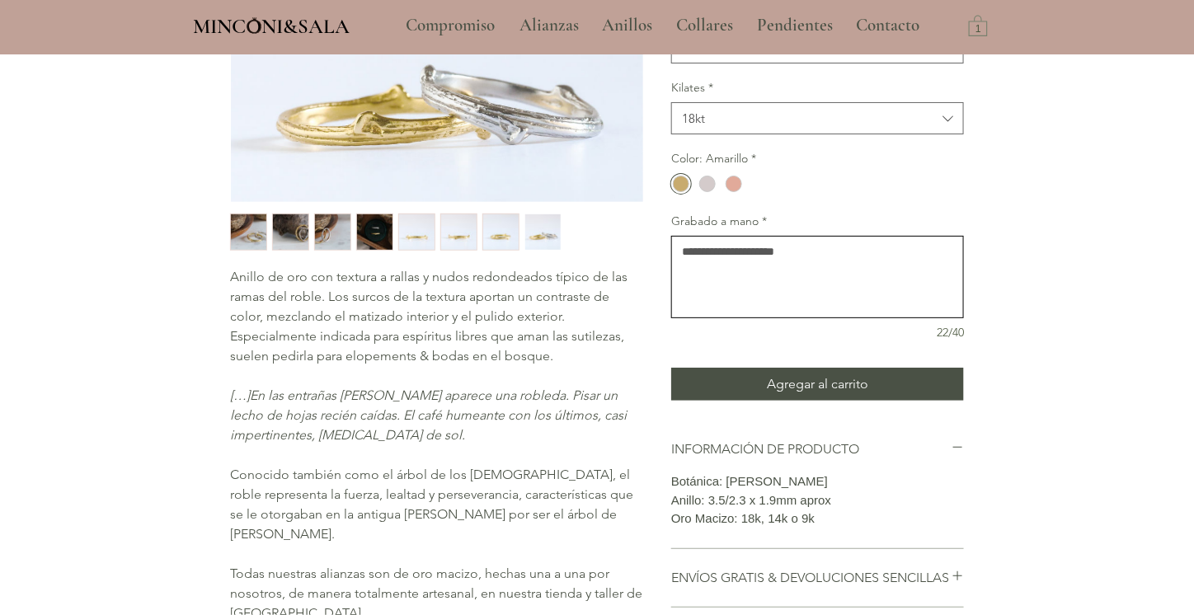
click at [824, 273] on textarea "**********" at bounding box center [818, 277] width 292 height 68
click at [814, 394] on span "Agregar al carrito" at bounding box center [817, 384] width 101 height 20
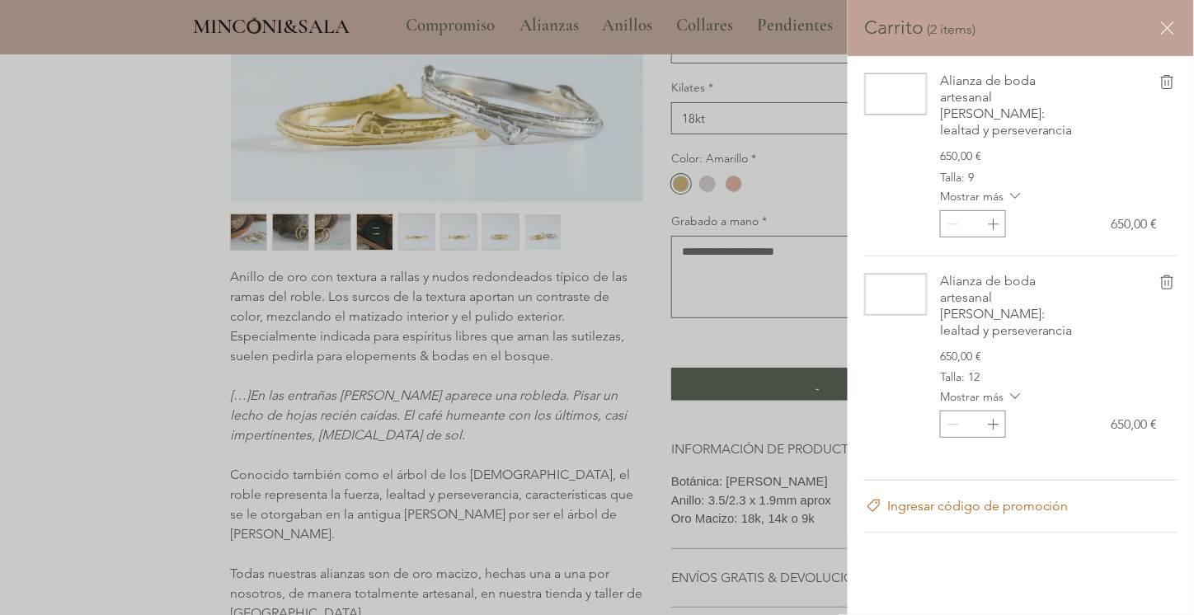
scroll to position [0, 0]
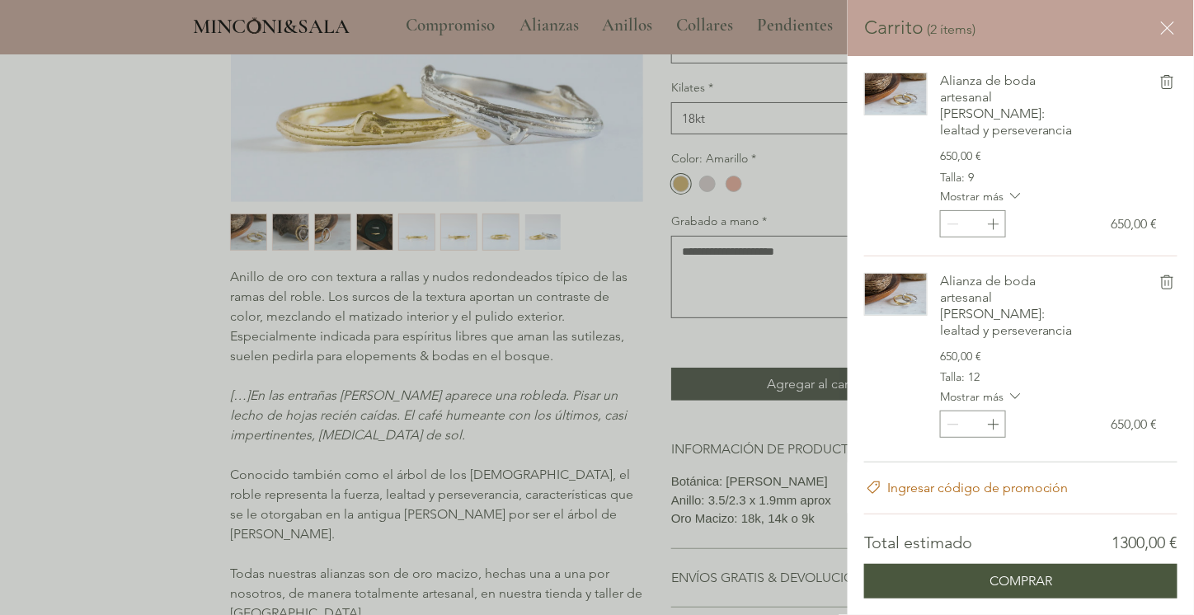
click at [1166, 78] on icon "retirar Alianza de boda artesanal de Roble: lealtad y perseverancia del carrito" at bounding box center [1167, 83] width 20 height 20
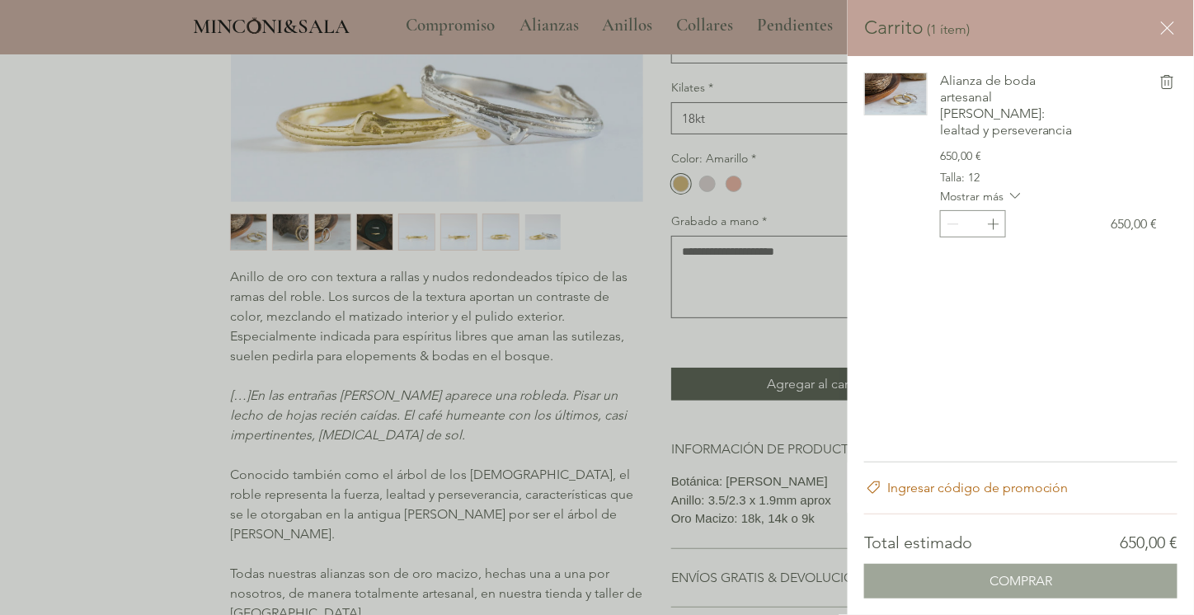
click at [992, 578] on span "COMPRAR" at bounding box center [1020, 581] width 63 height 13
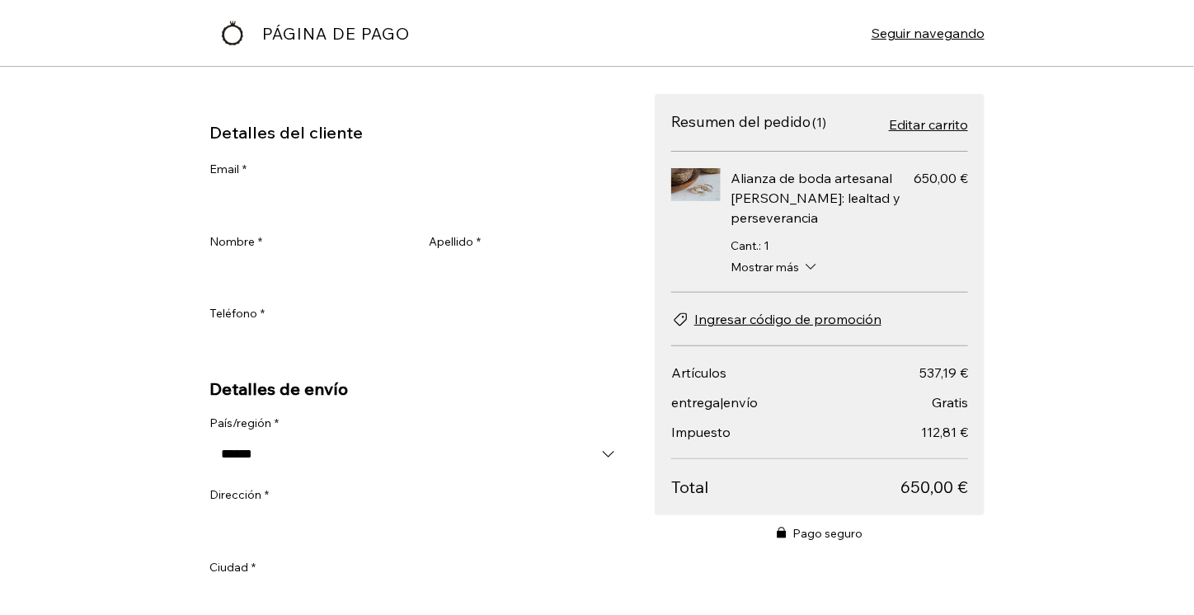
click at [432, 190] on input "Email *" at bounding box center [413, 201] width 409 height 33
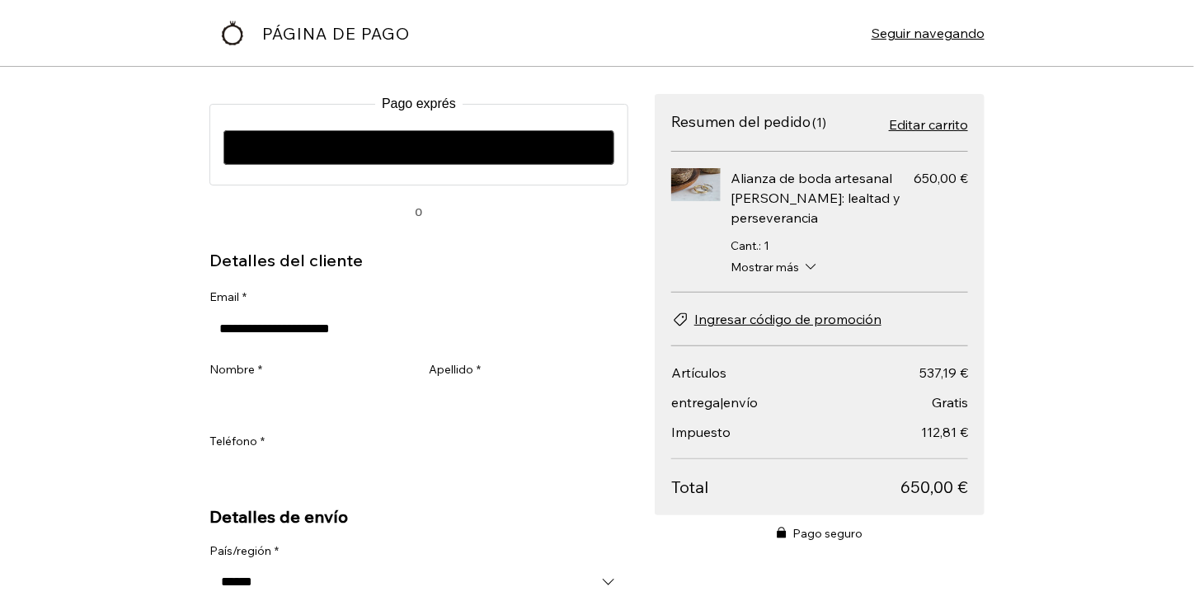
type input "**********"
click at [345, 399] on input "Nombre *" at bounding box center [304, 400] width 190 height 33
type input "******"
click at [493, 413] on input "Apellido *" at bounding box center [524, 400] width 190 height 33
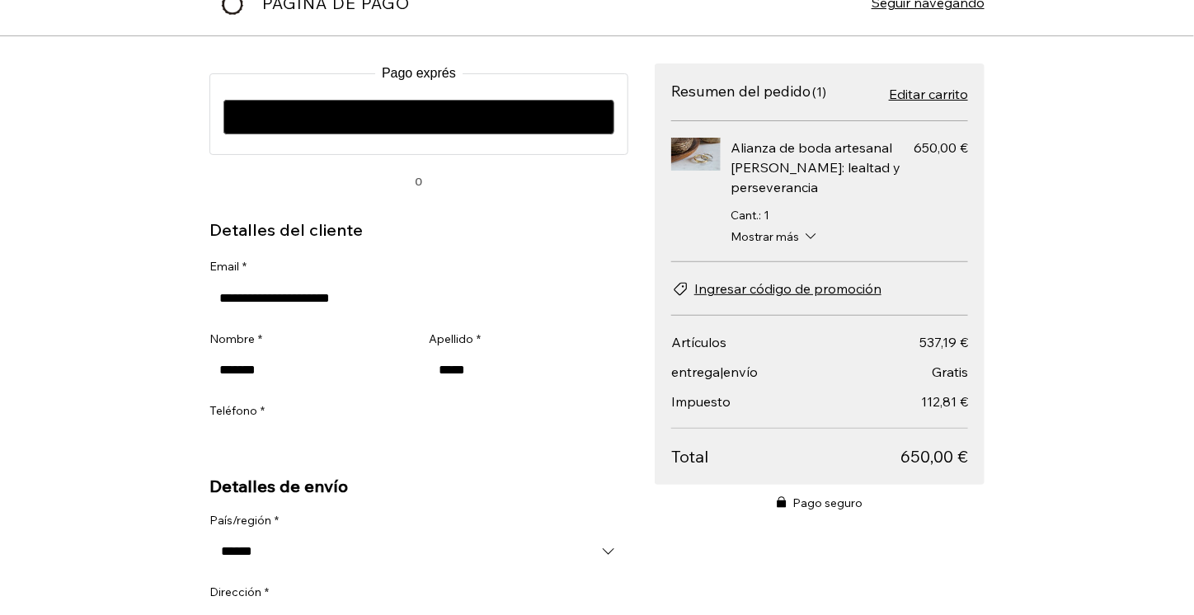
scroll to position [82, 0]
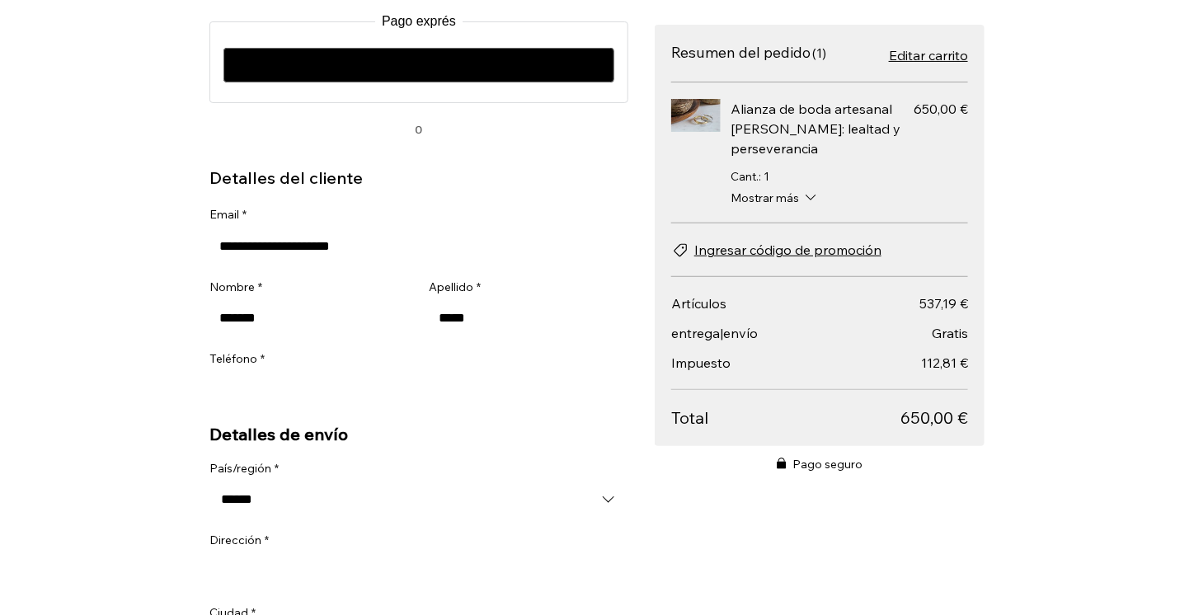
type input "*****"
click at [472, 376] on input "Teléfono *" at bounding box center [413, 390] width 409 height 33
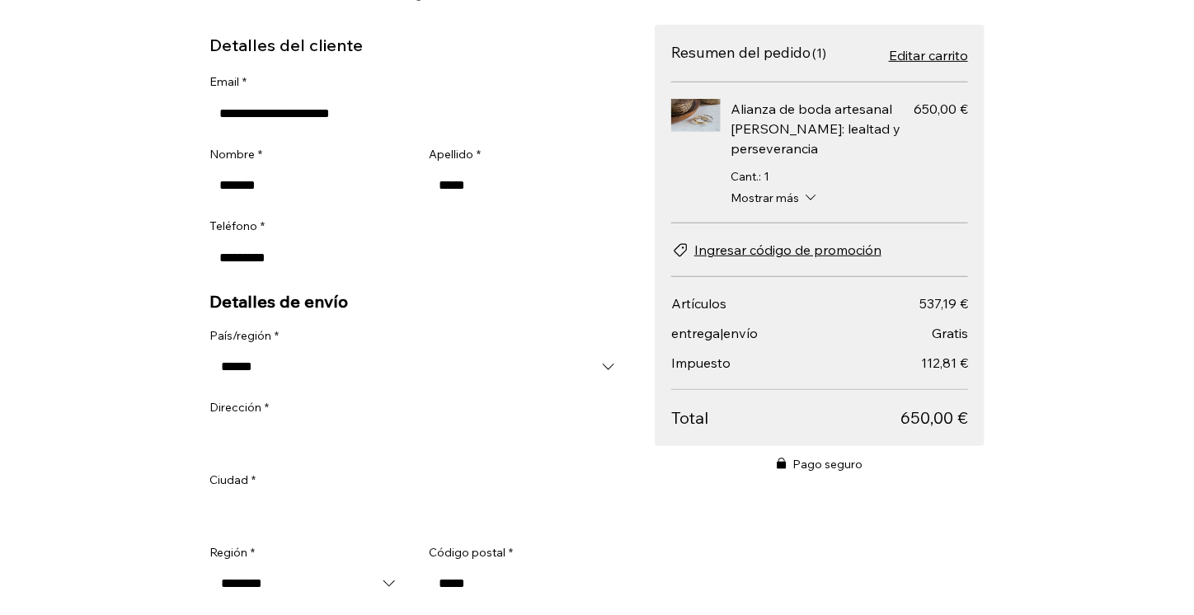
scroll to position [247, 0]
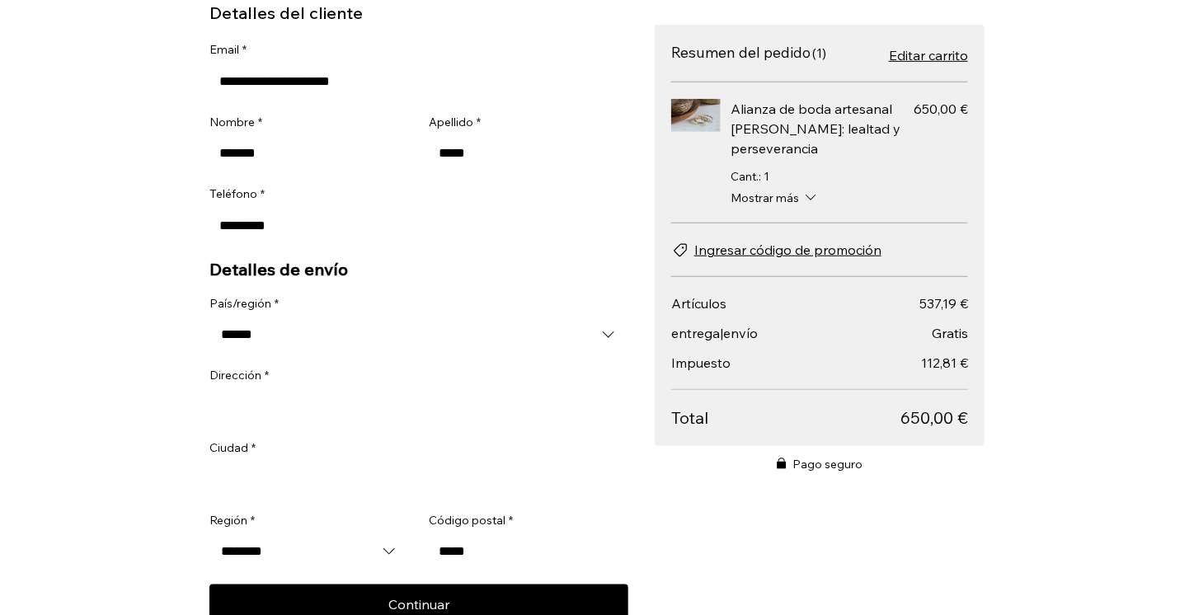
type input "*********"
click at [469, 410] on input "Dirección *" at bounding box center [418, 407] width 419 height 33
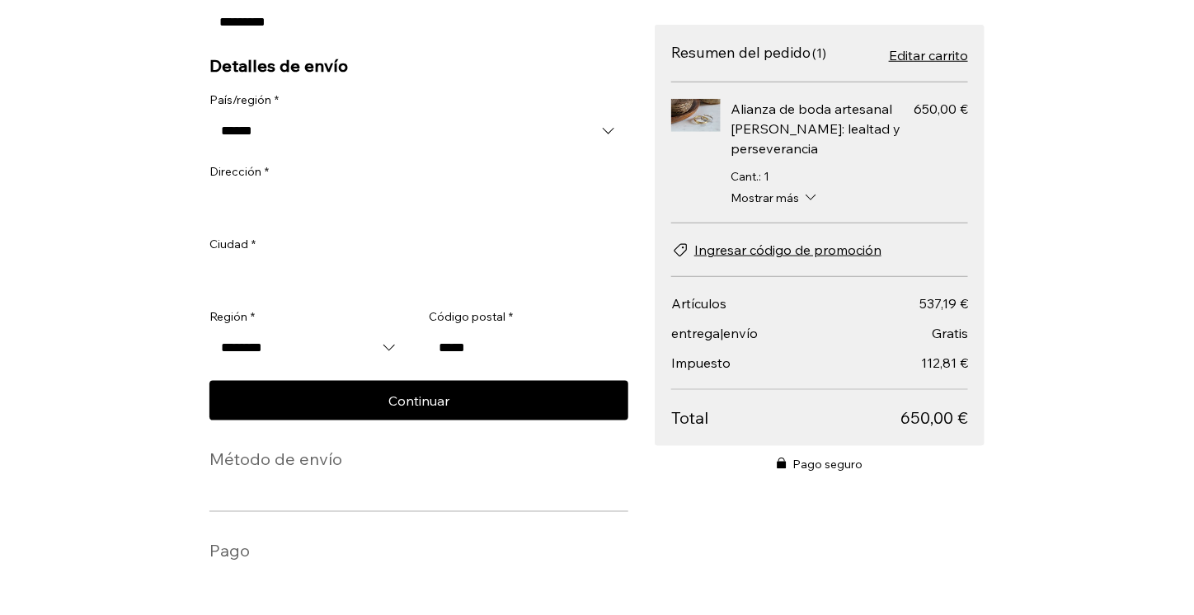
scroll to position [458, 0]
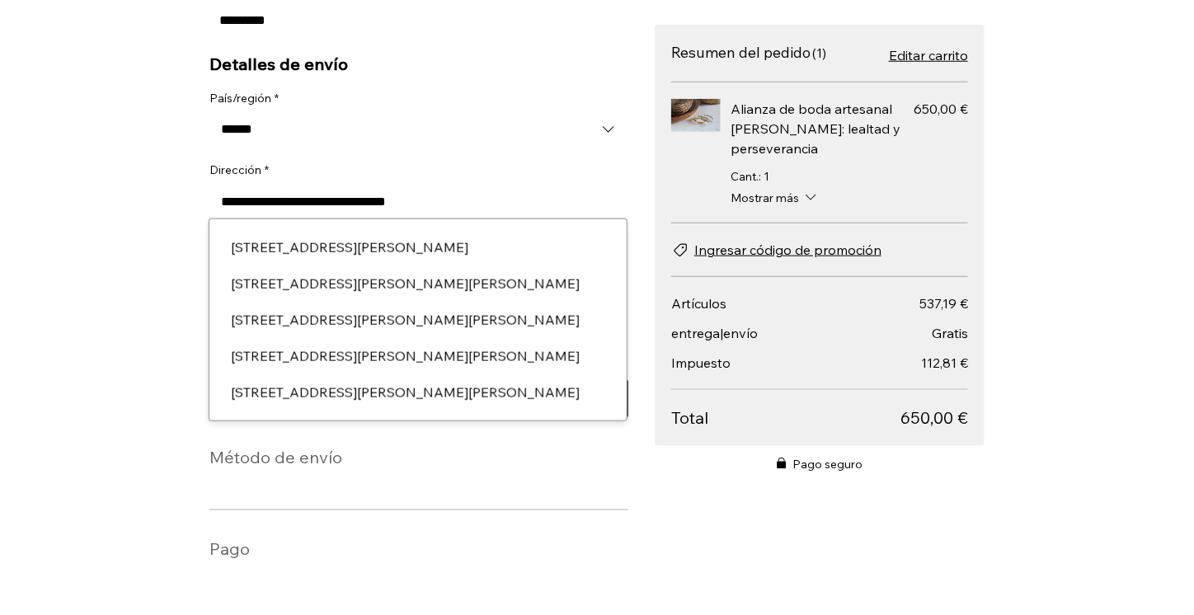
click at [143, 270] on div "**********" at bounding box center [597, 307] width 1194 height 615
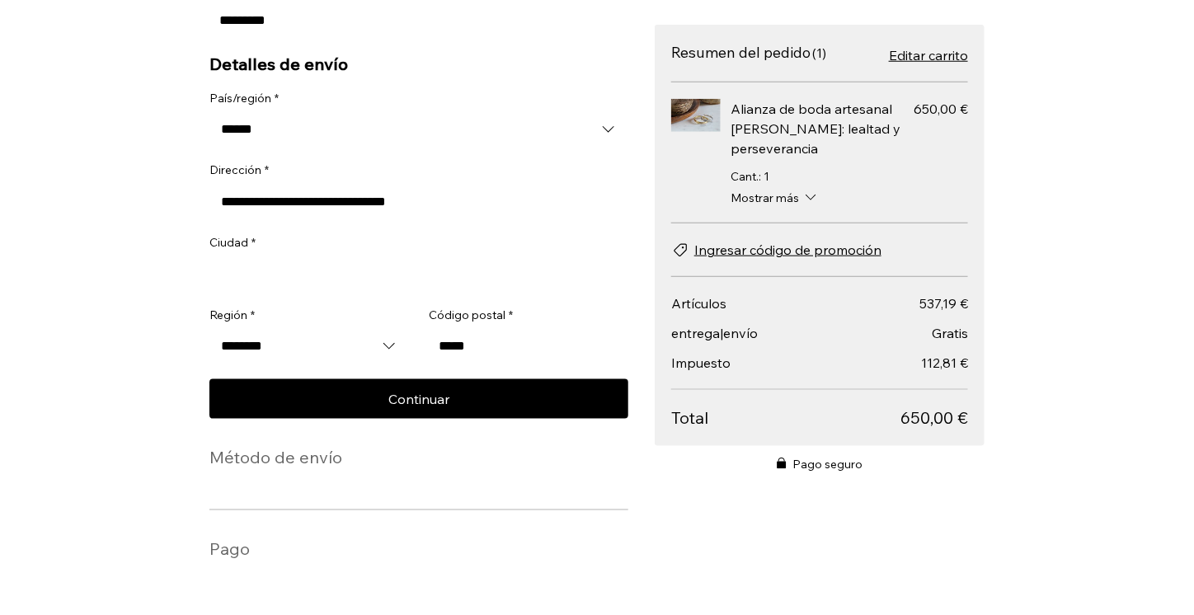
click at [415, 197] on input "**********" at bounding box center [418, 201] width 419 height 33
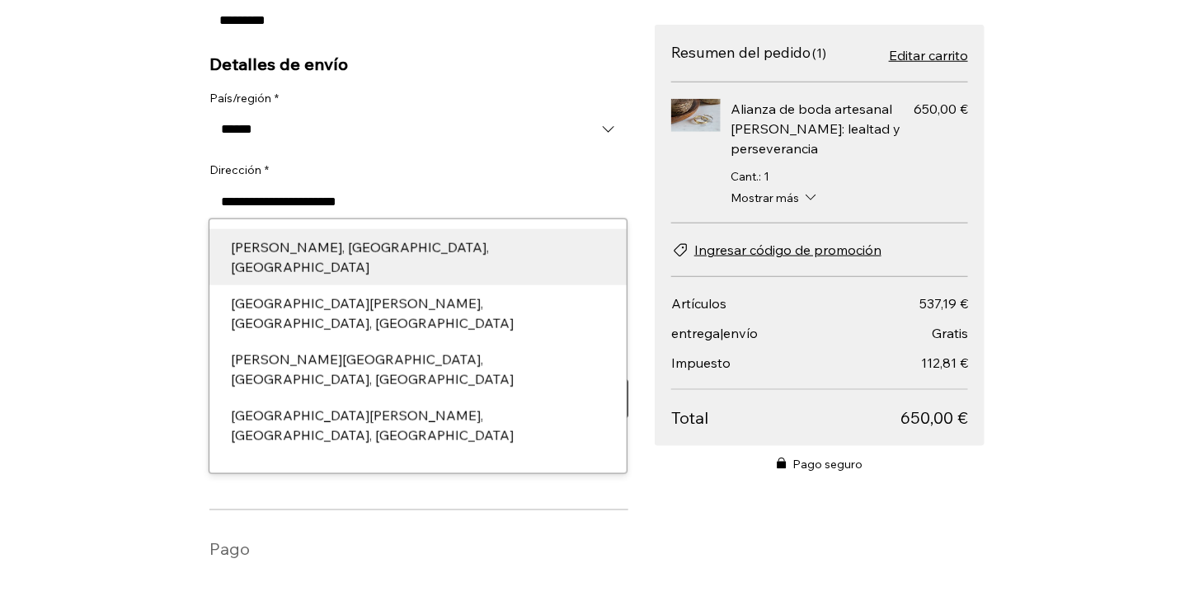
click at [420, 242] on div "Calle de Calderón de la Barca, Barcelona, España" at bounding box center [418, 257] width 394 height 40
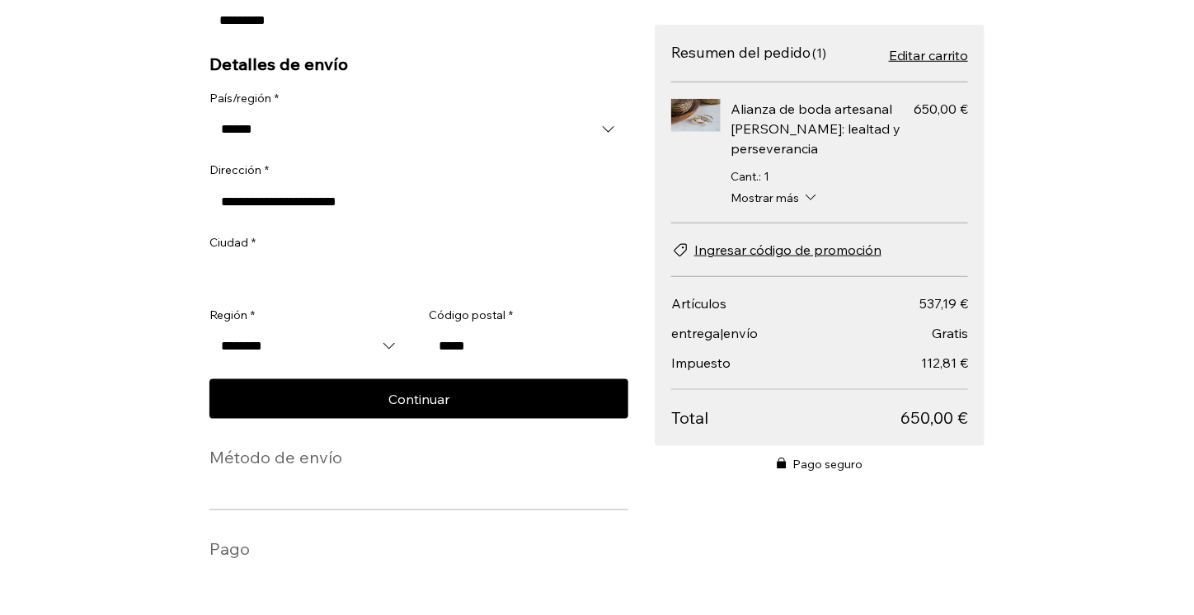
type input "**********"
type input "*********"
type input "*****"
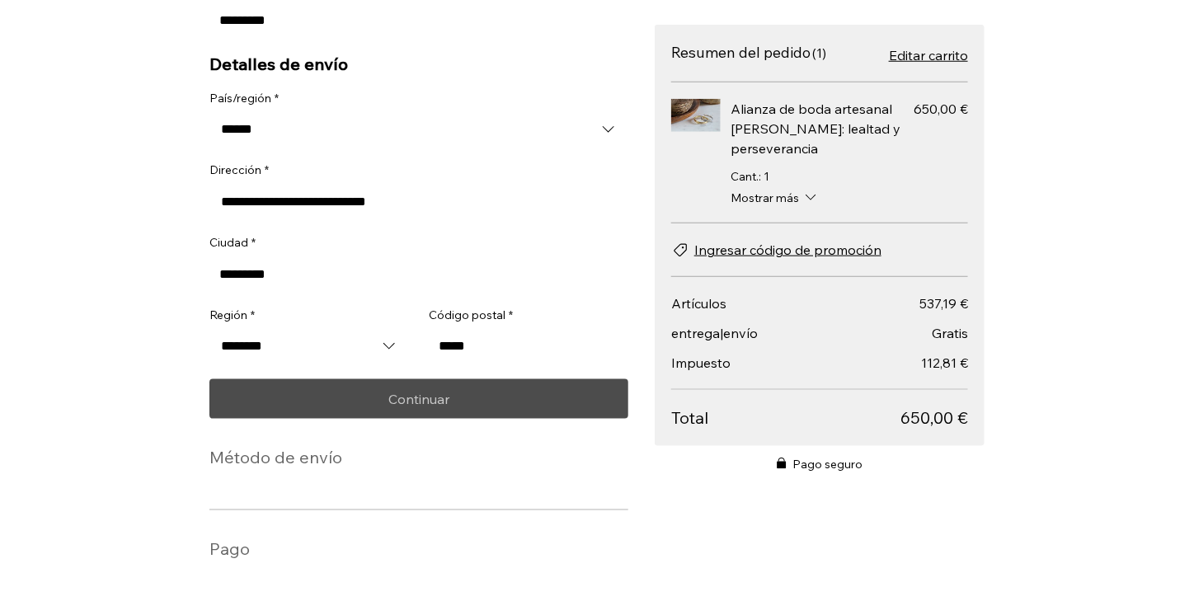
type input "**********"
click at [462, 399] on button "Continuar" at bounding box center [418, 399] width 419 height 40
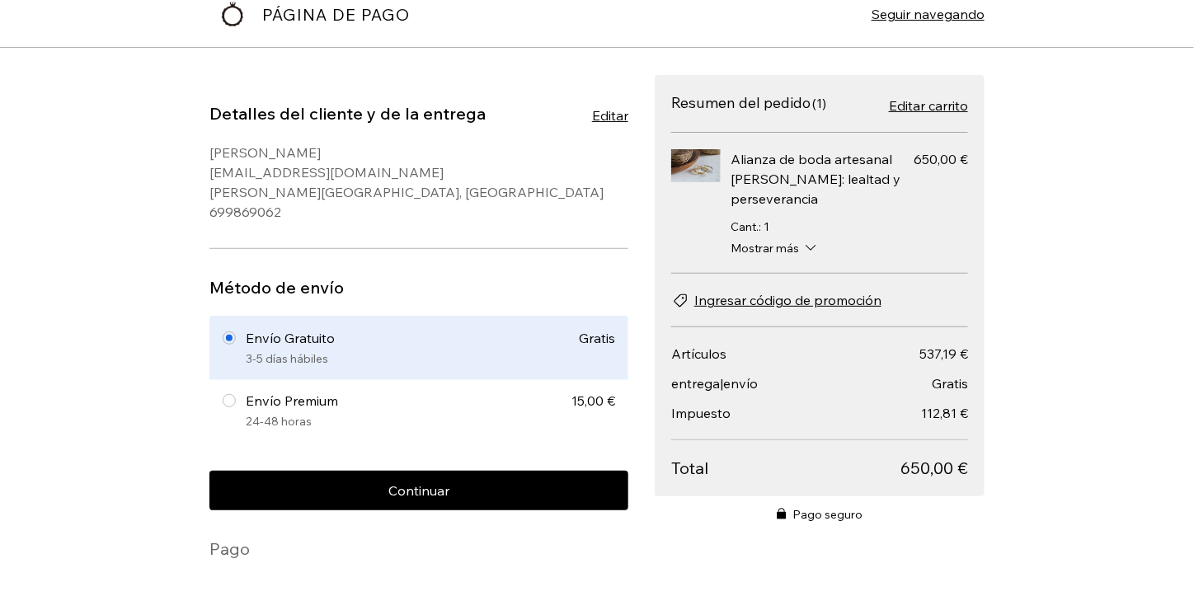
scroll to position [20, 0]
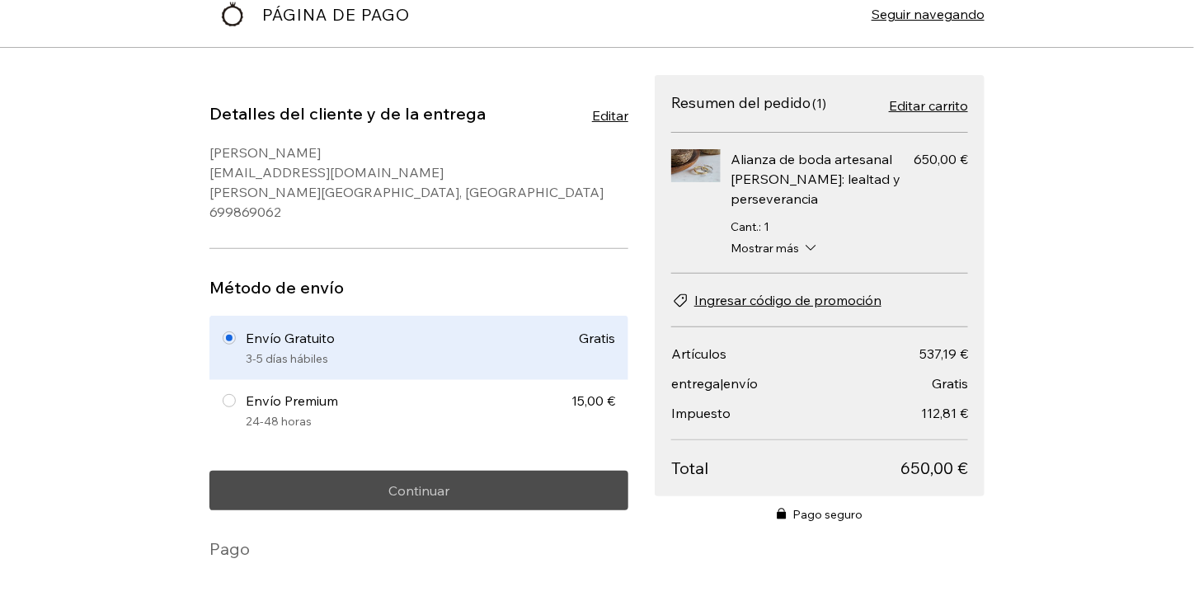
click at [463, 491] on button "Continuar" at bounding box center [418, 491] width 419 height 40
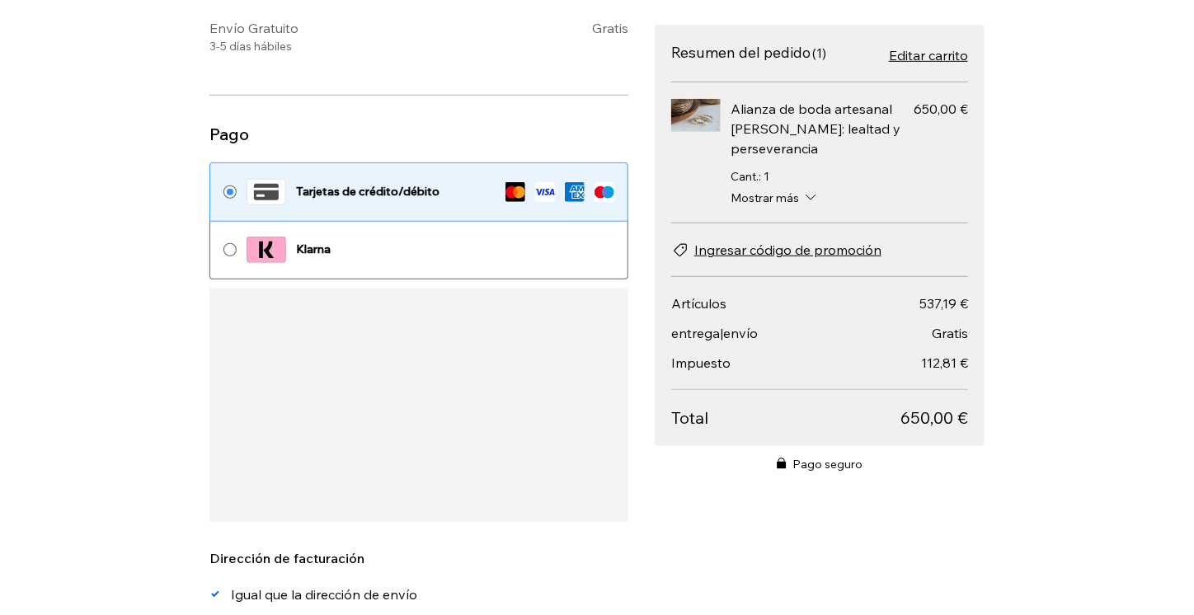
scroll to position [350, 0]
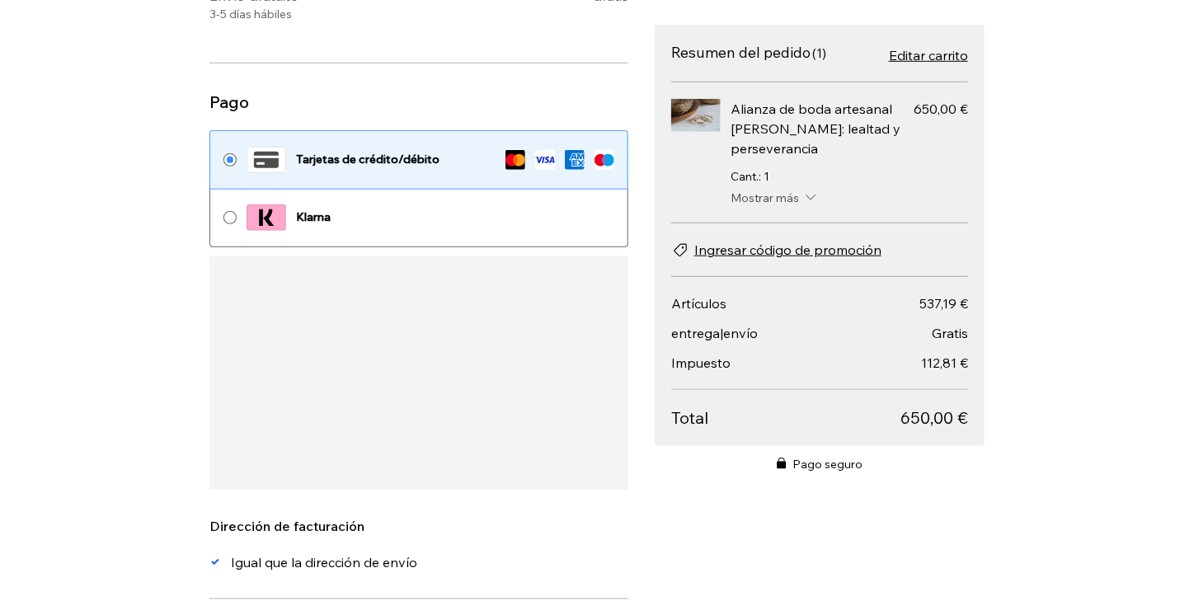
click at [799, 199] on span "Ítems" at bounding box center [809, 198] width 21 height 16
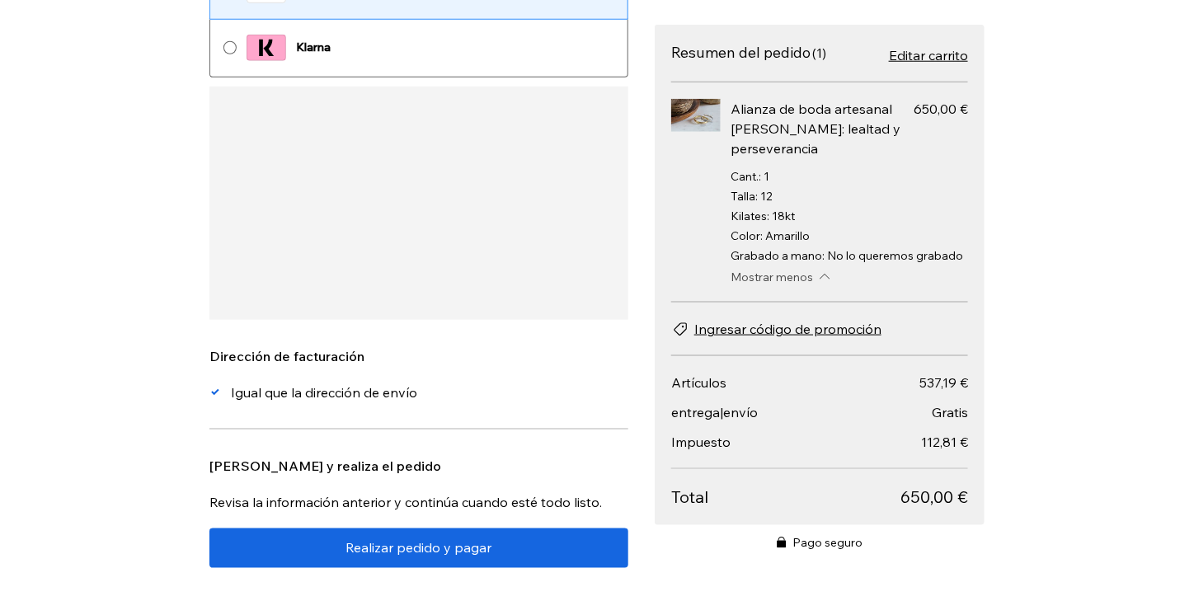
scroll to position [523, 0]
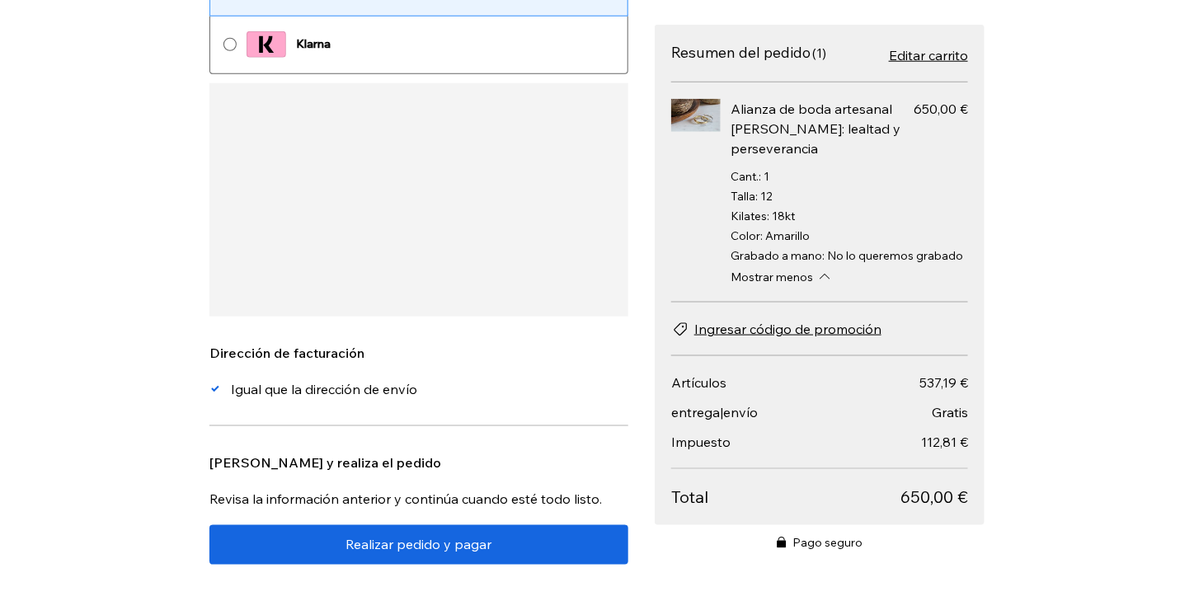
click at [547, 537] on button "Realizar pedido y pagar" at bounding box center [418, 545] width 419 height 40
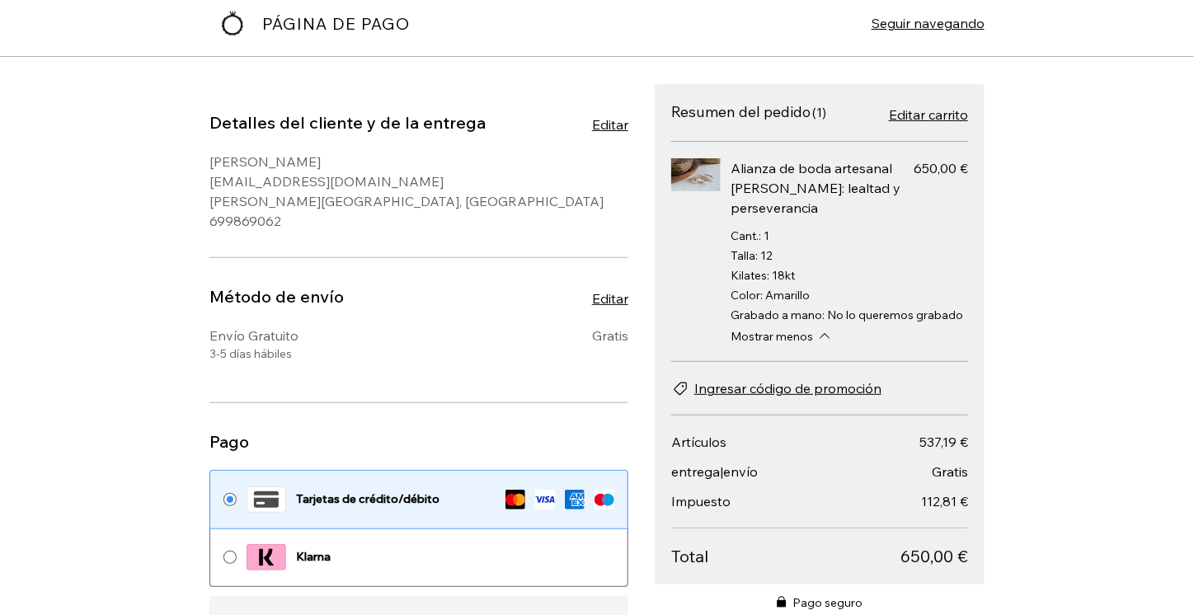
scroll to position [0, 0]
